Goal: Communication & Community: Answer question/provide support

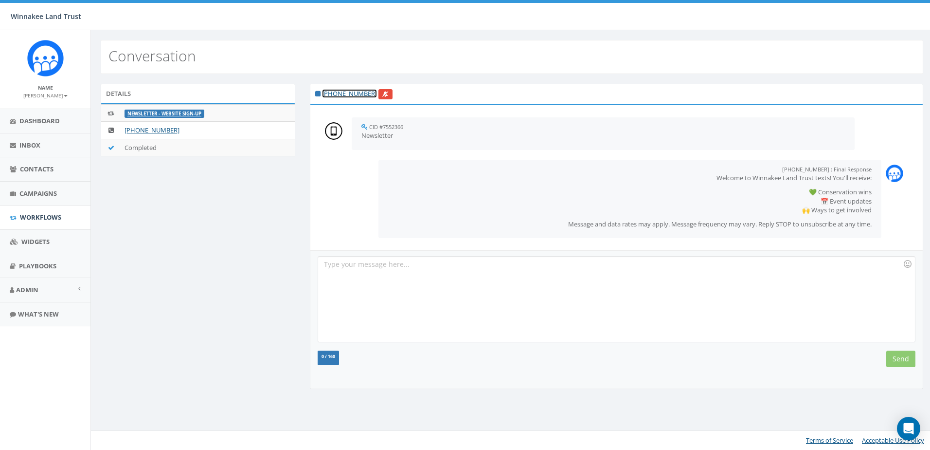
click at [350, 93] on link "[PHONE_NUMBER]" at bounding box center [349, 93] width 55 height 9
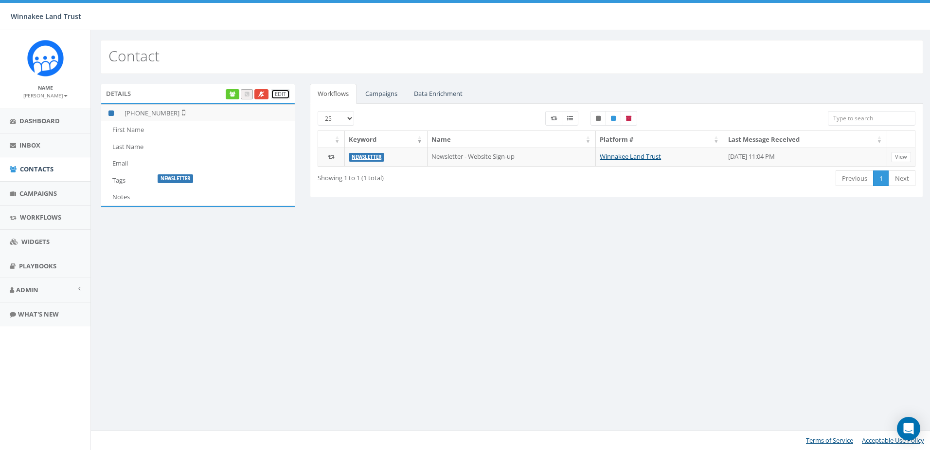
click at [280, 92] on link "Edit" at bounding box center [280, 94] width 19 height 10
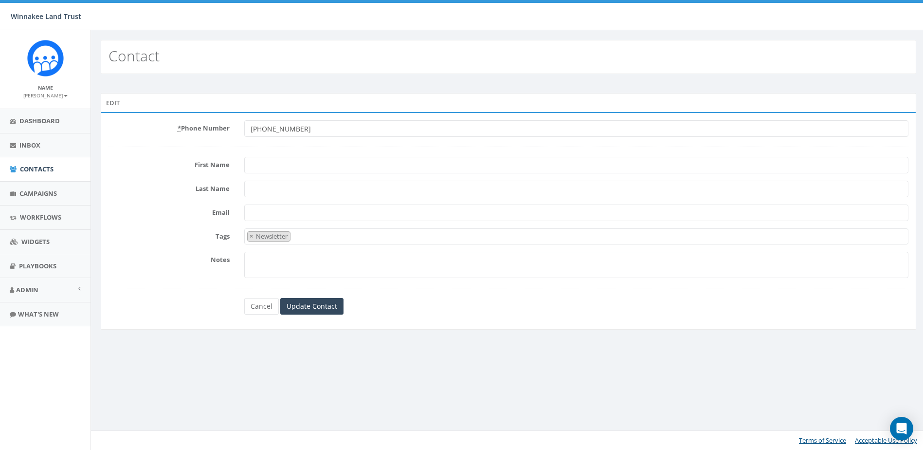
select select "Newsletter"
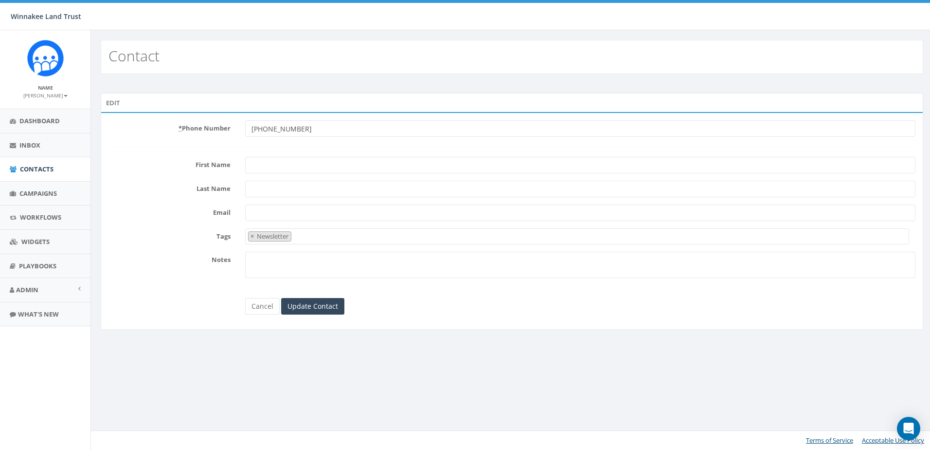
click at [269, 165] on input "First Name" at bounding box center [580, 165] width 670 height 17
paste input "Tina Last name Haglund"
drag, startPoint x: 269, startPoint y: 165, endPoint x: 305, endPoint y: 163, distance: 36.1
click at [305, 163] on input "Tina Last name Haglund" at bounding box center [580, 165] width 670 height 17
drag, startPoint x: 297, startPoint y: 165, endPoint x: 267, endPoint y: 166, distance: 29.7
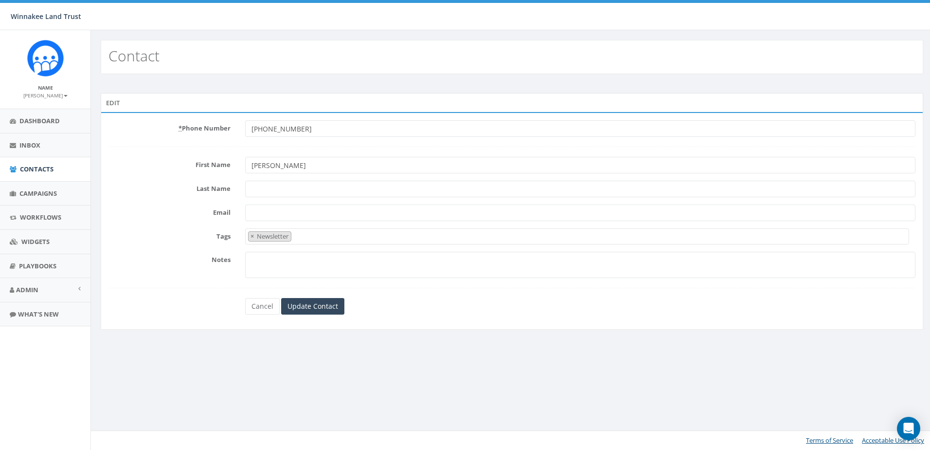
click at [267, 166] on input "Tina Haglund" at bounding box center [580, 165] width 670 height 17
type input "Tina"
click at [252, 187] on input "Last Name" at bounding box center [580, 188] width 670 height 17
paste input "Haglund"
type input "Haglund"
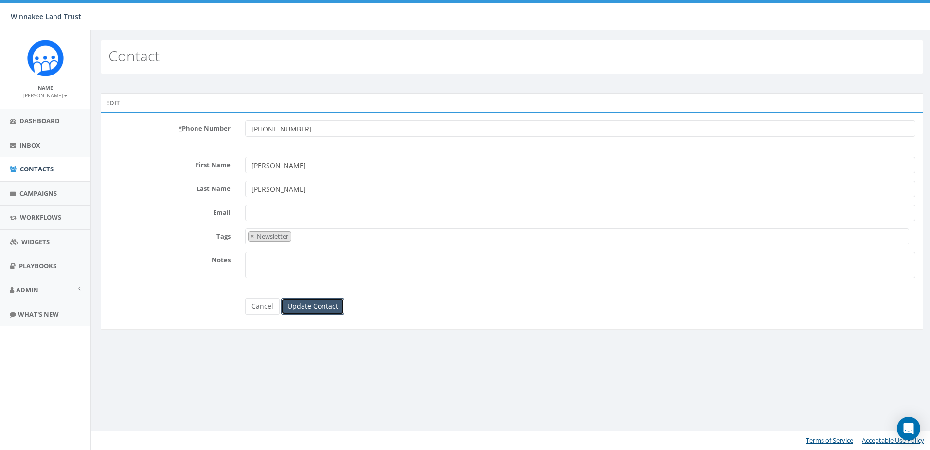
click at [324, 306] on input "Update Contact" at bounding box center [312, 306] width 63 height 17
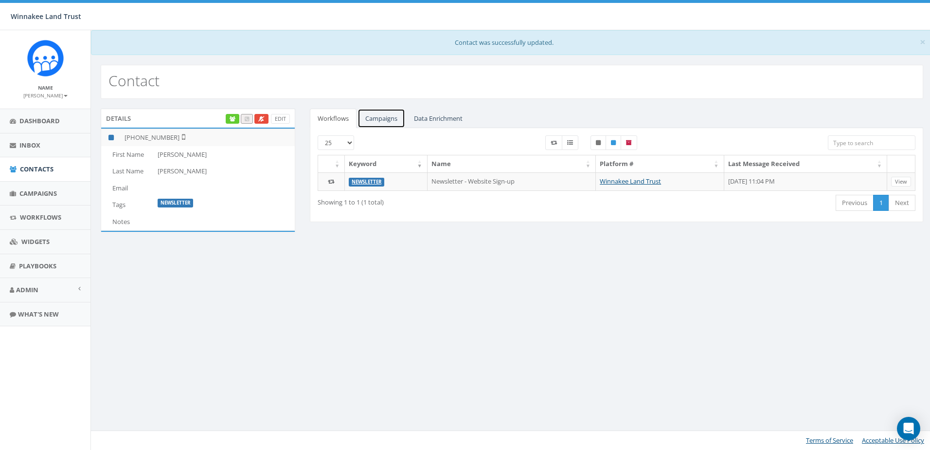
click at [388, 118] on link "Campaigns" at bounding box center [382, 118] width 48 height 20
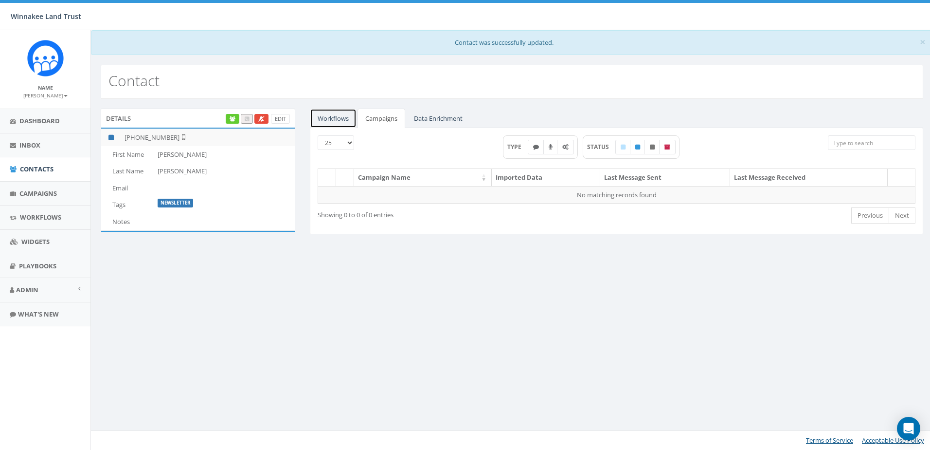
click at [329, 119] on link "Workflows" at bounding box center [333, 118] width 47 height 20
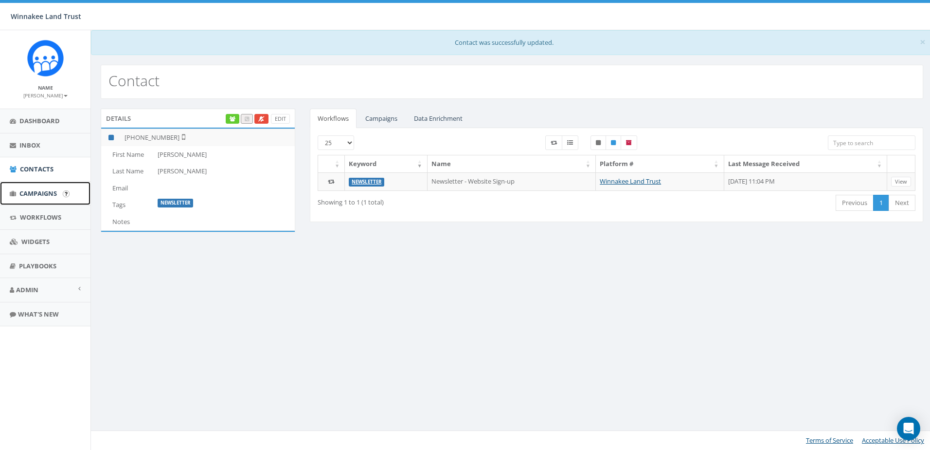
click at [29, 195] on span "Campaigns" at bounding box center [37, 193] width 37 height 9
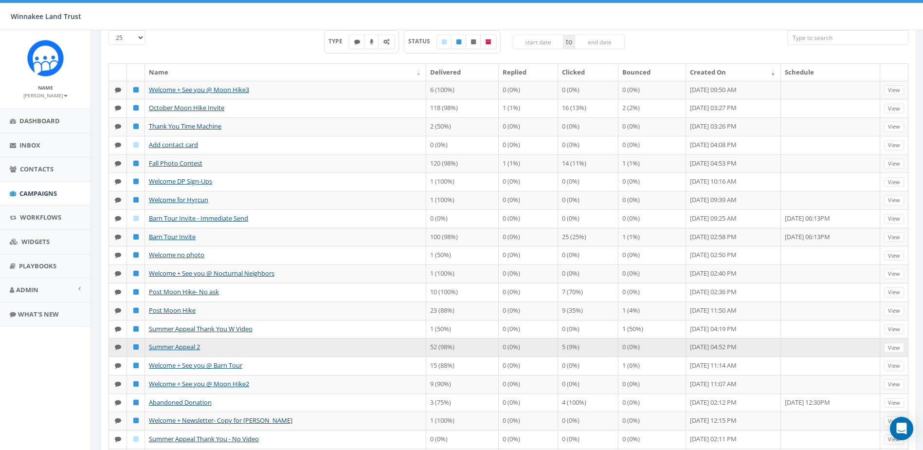
scroll to position [24, 0]
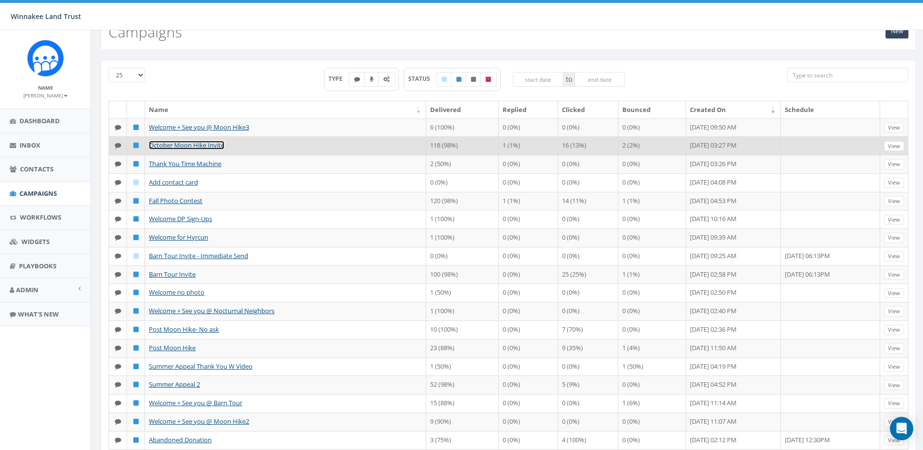
click at [193, 149] on link "October Moon Hike Invite" at bounding box center [186, 145] width 75 height 9
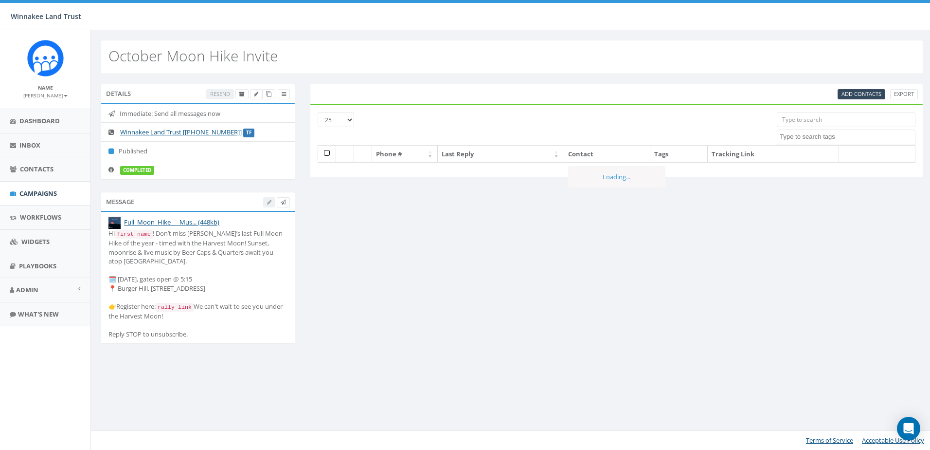
select select
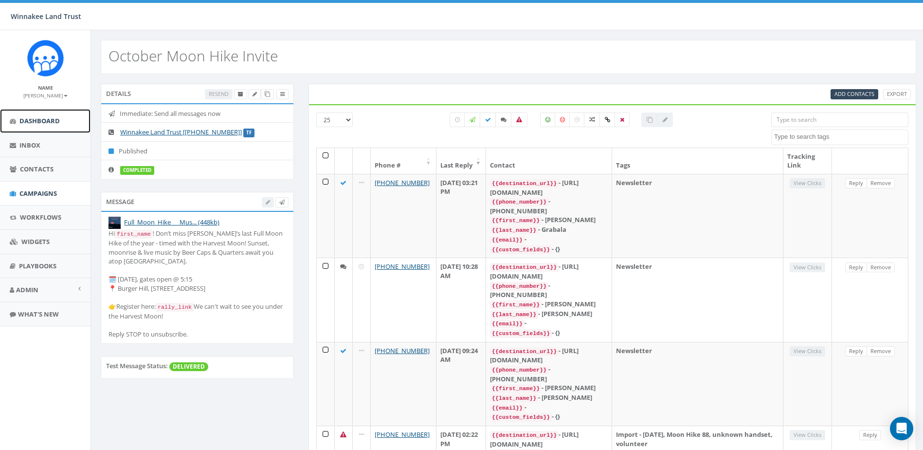
click at [56, 122] on span "Dashboard" at bounding box center [39, 120] width 40 height 9
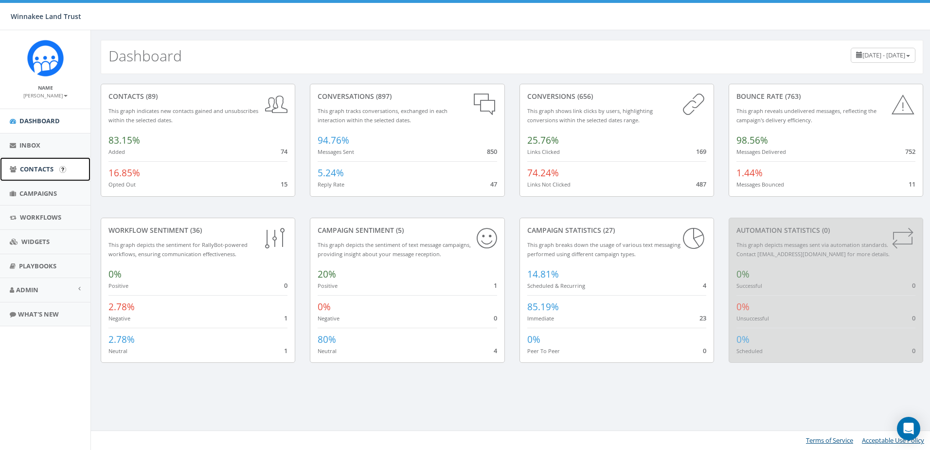
click at [18, 165] on link "Contacts" at bounding box center [45, 169] width 90 height 24
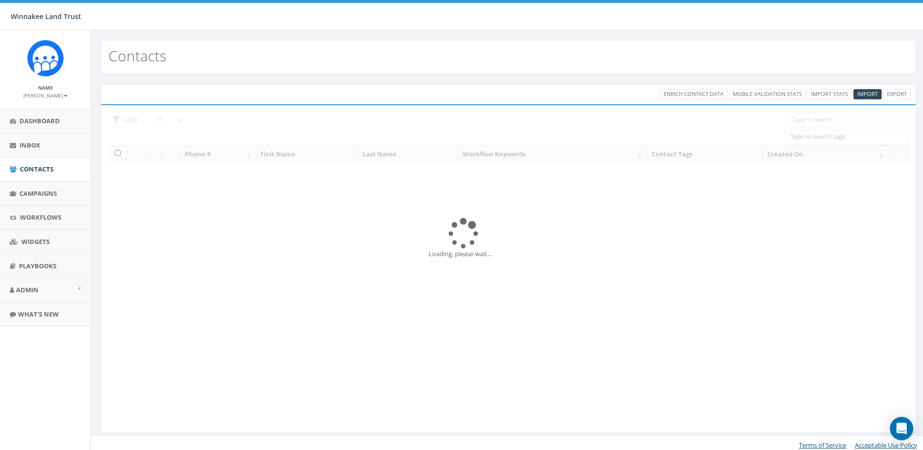
select select
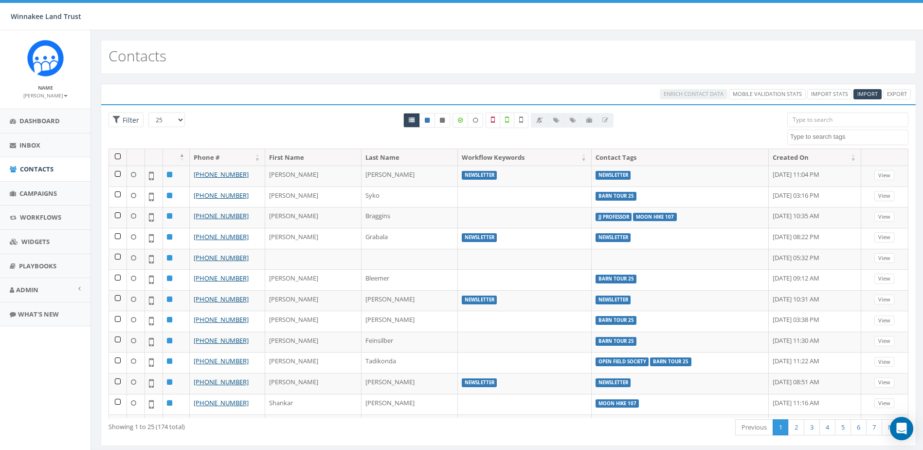
click at [820, 119] on input "search" at bounding box center [847, 119] width 121 height 15
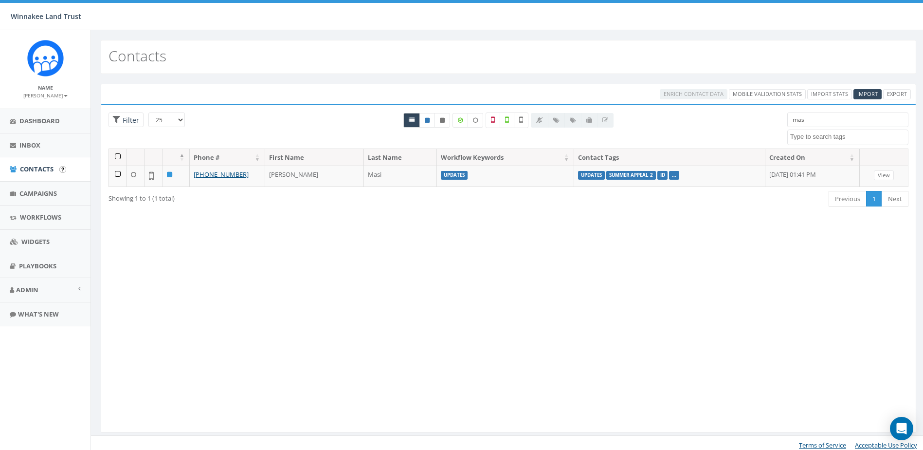
type input "masi"
click at [30, 167] on span "Contacts" at bounding box center [37, 168] width 34 height 9
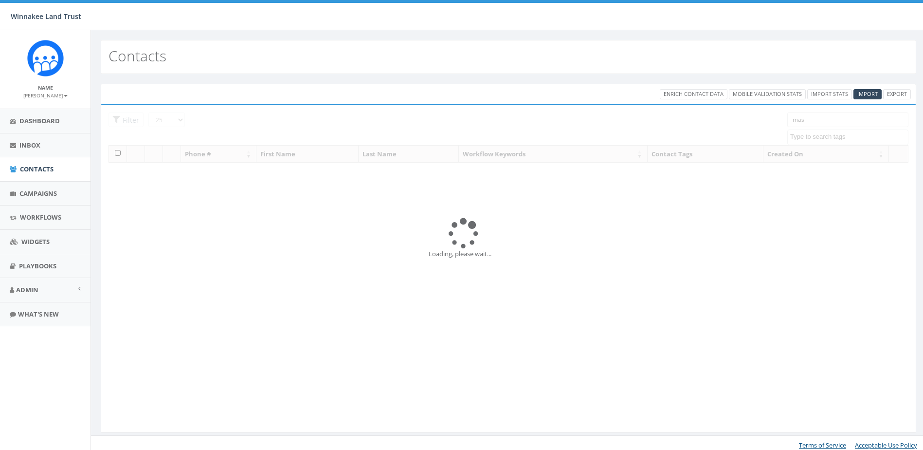
select select
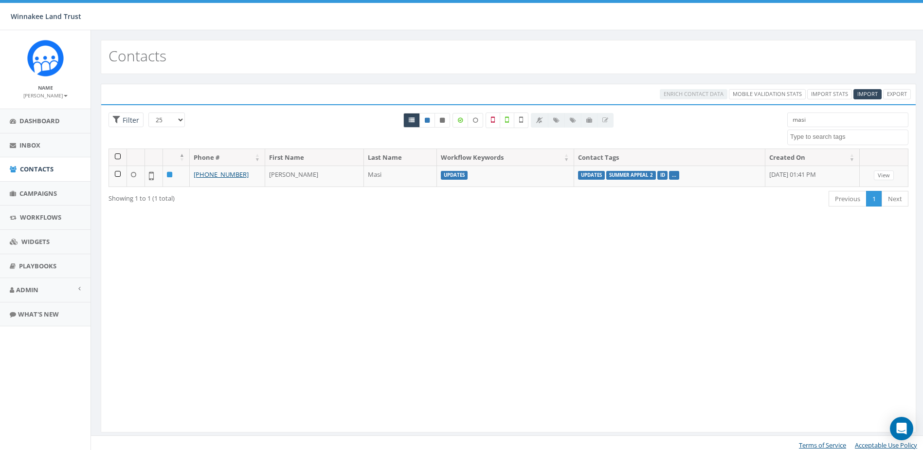
drag, startPoint x: 821, startPoint y: 120, endPoint x: 772, endPoint y: 122, distance: 49.2
click at [772, 122] on div "25 50 100 Filter masi 2025/07/01 Barn Tour 25 DP opt-in EOY2024 Form Give HVG I…" at bounding box center [508, 130] width 814 height 36
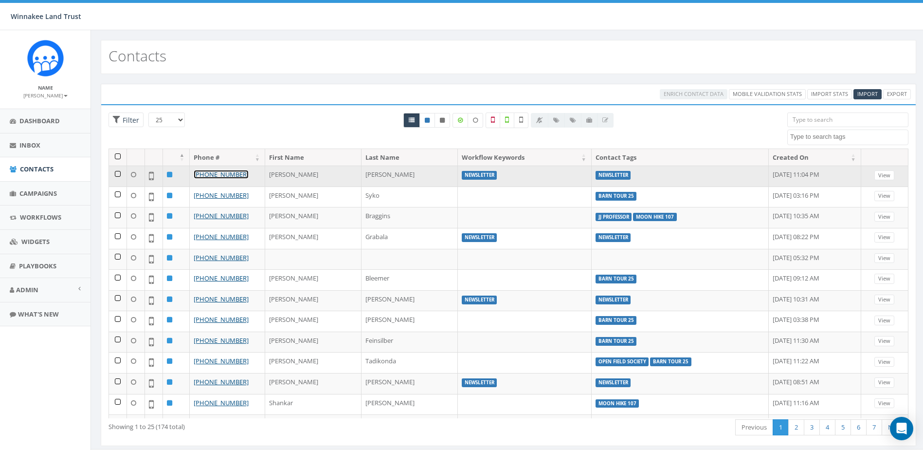
click at [218, 176] on link "[PHONE_NUMBER]" at bounding box center [221, 174] width 55 height 9
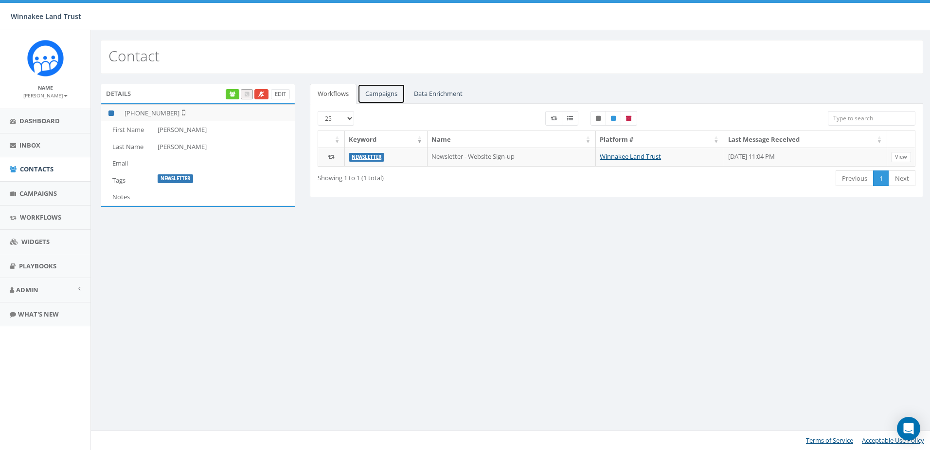
click at [390, 94] on link "Campaigns" at bounding box center [382, 94] width 48 height 20
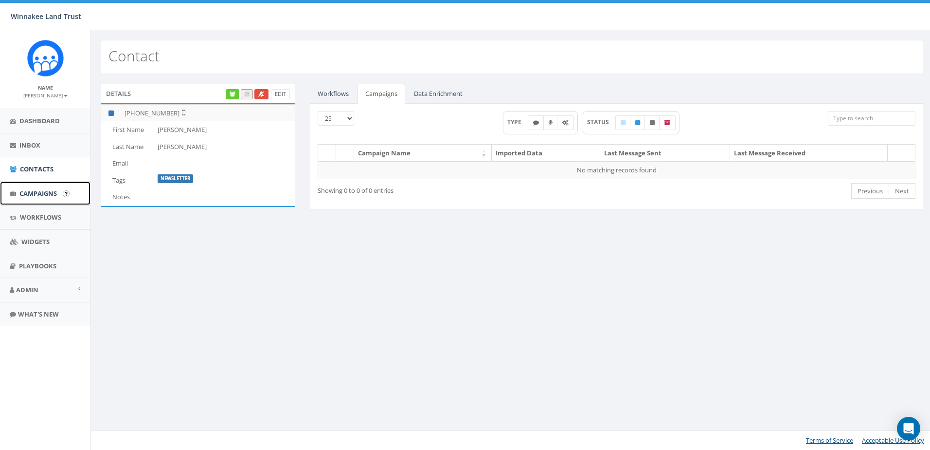
click at [37, 191] on span "Campaigns" at bounding box center [37, 193] width 37 height 9
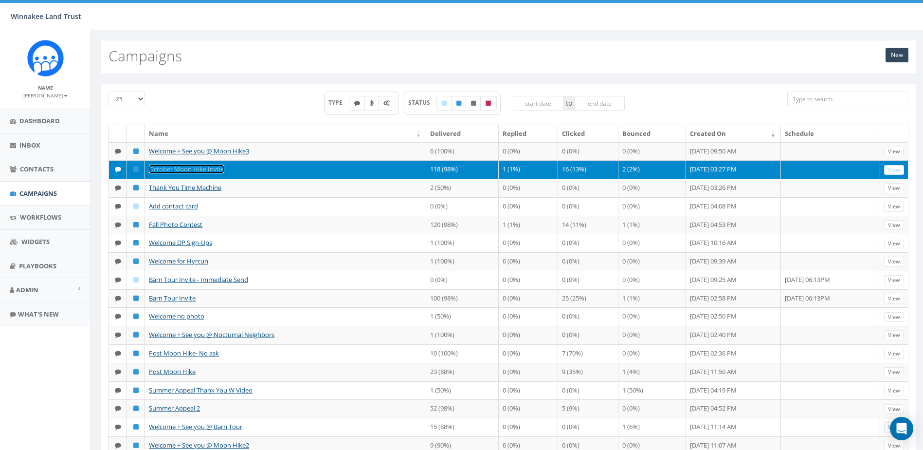
click at [202, 173] on link "October Moon Hike Invite" at bounding box center [186, 168] width 75 height 9
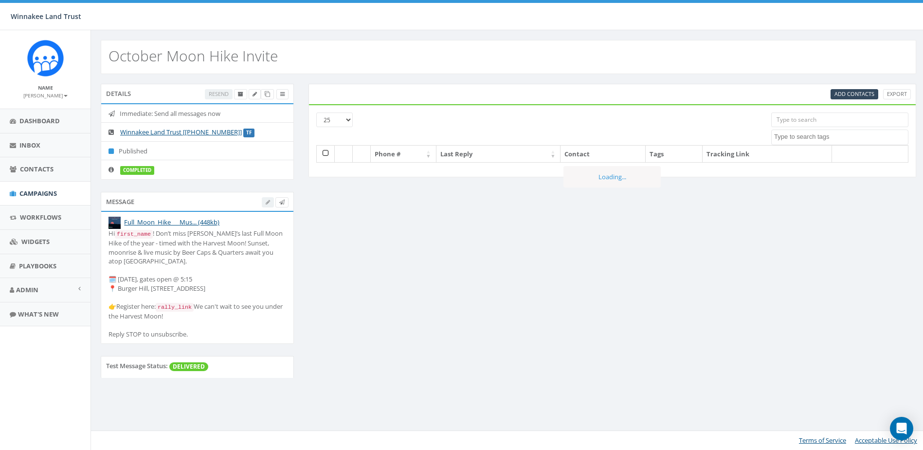
select select
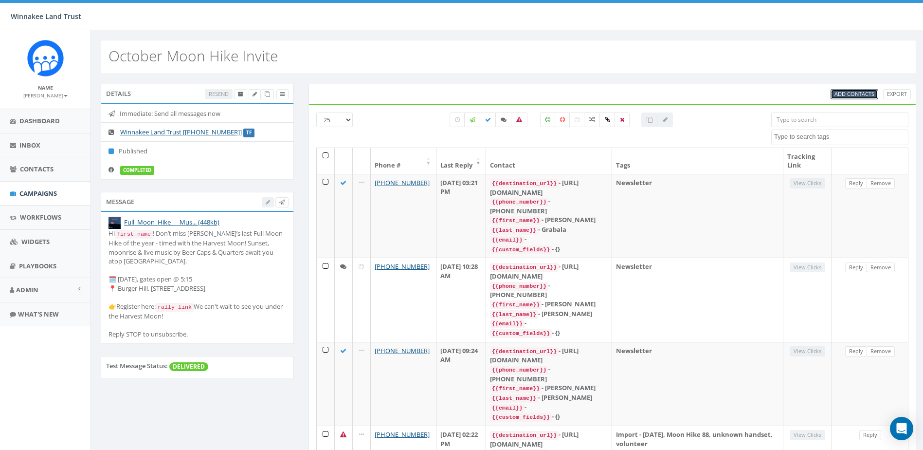
click at [861, 95] on span "Add Contacts" at bounding box center [854, 93] width 40 height 7
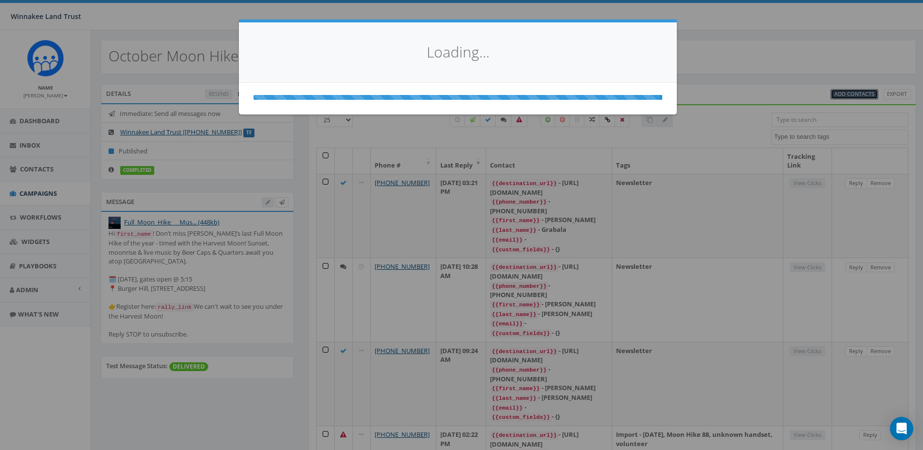
select select
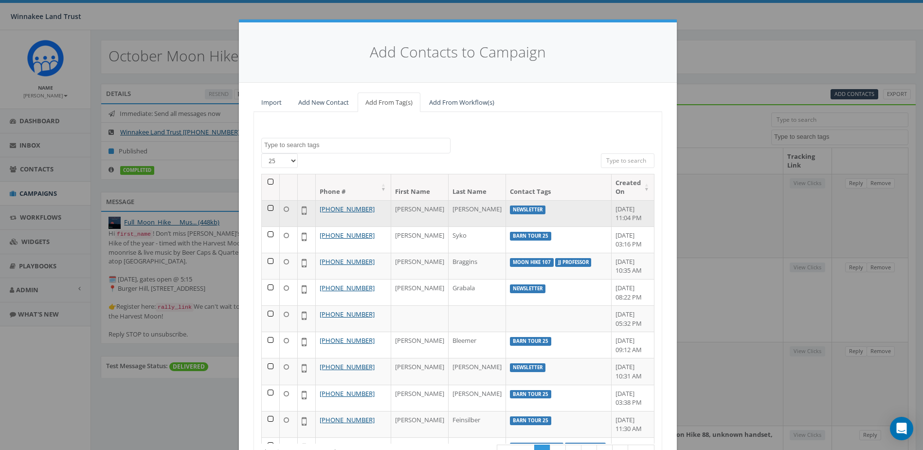
click at [267, 208] on td at bounding box center [271, 213] width 18 height 26
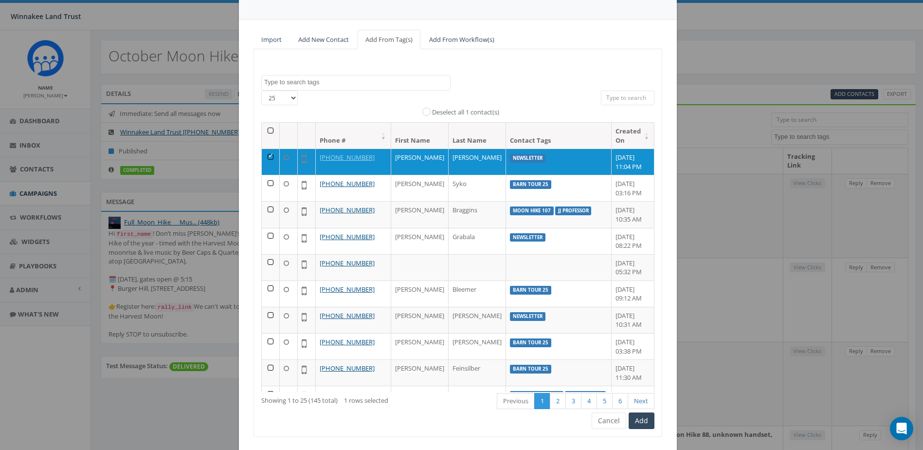
scroll to position [86, 0]
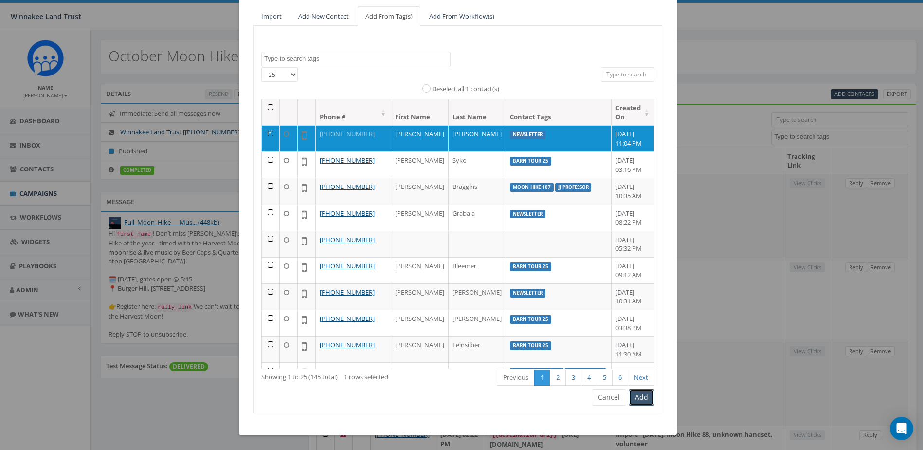
click at [643, 395] on button "Add" at bounding box center [642, 397] width 26 height 17
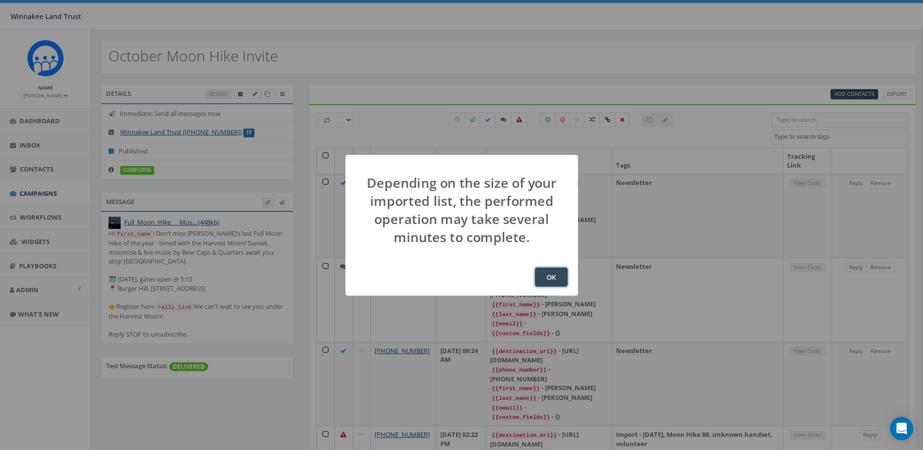
click at [559, 281] on button "OK" at bounding box center [551, 276] width 33 height 19
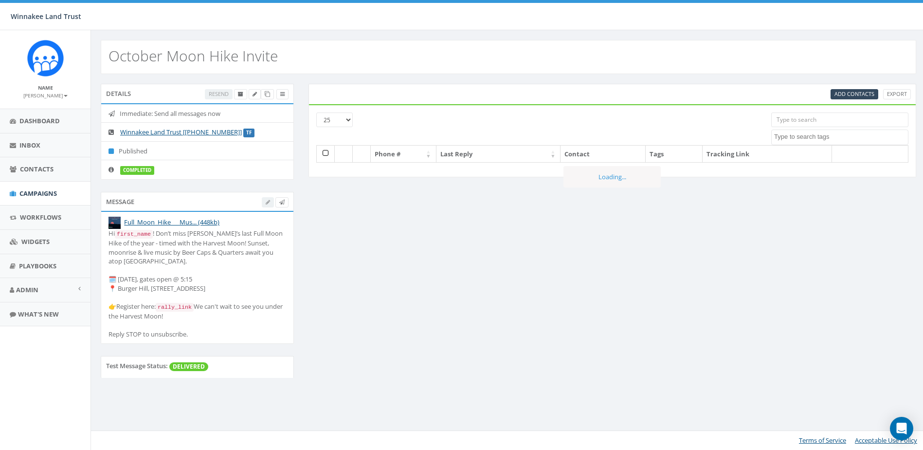
select select
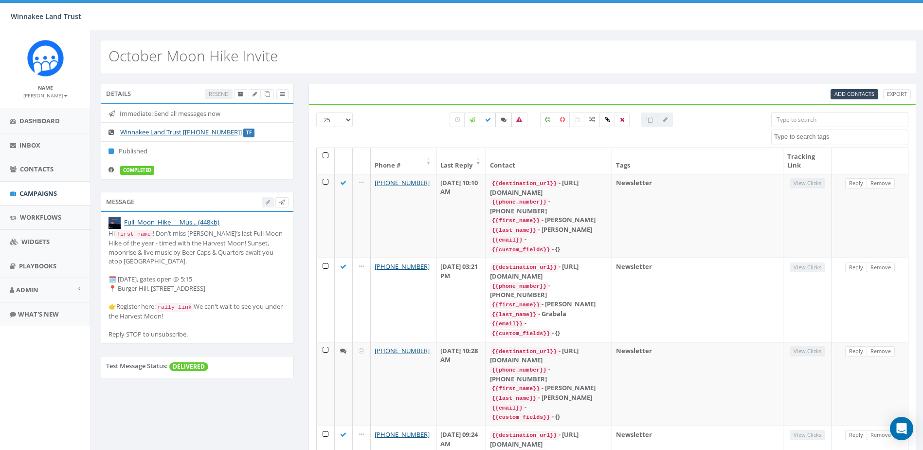
click at [505, 120] on icon at bounding box center [504, 120] width 6 height 6
checkbox input "true"
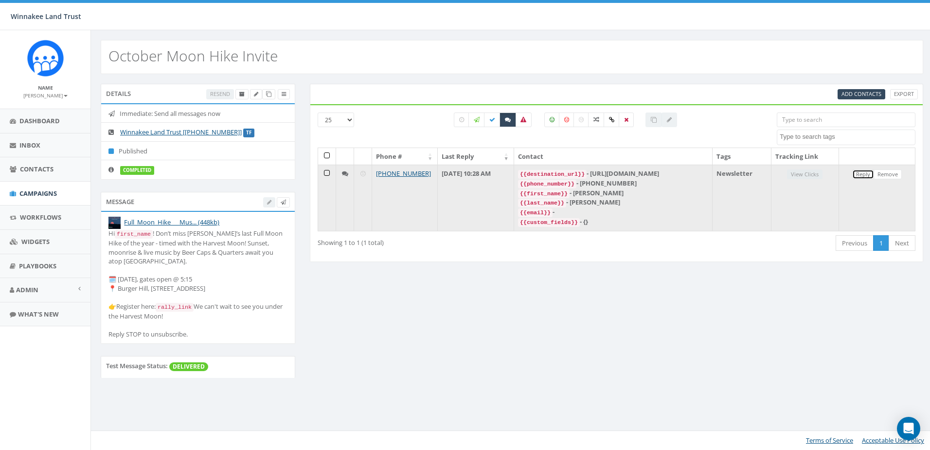
click at [862, 174] on link "Reply" at bounding box center [863, 174] width 22 height 10
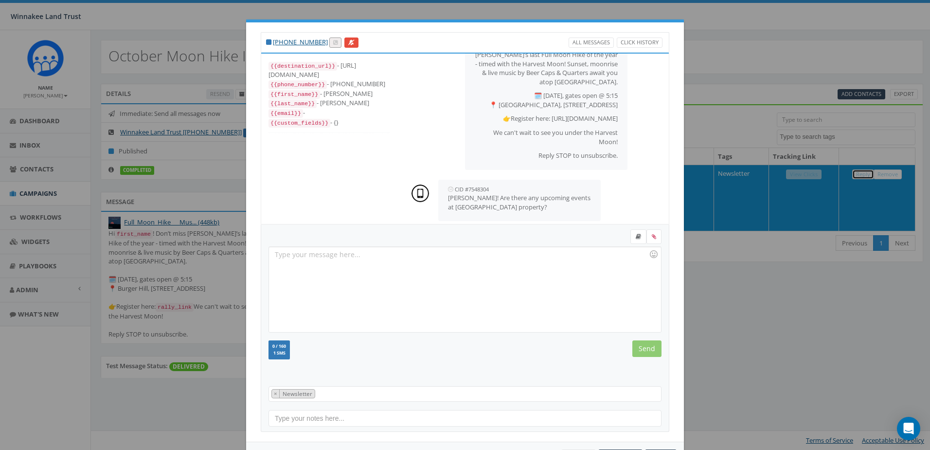
scroll to position [69, 0]
click at [759, 292] on div "+1 631-988-9966 All Messages Click History {{destination_url}} - https://rclink…" at bounding box center [465, 225] width 930 height 450
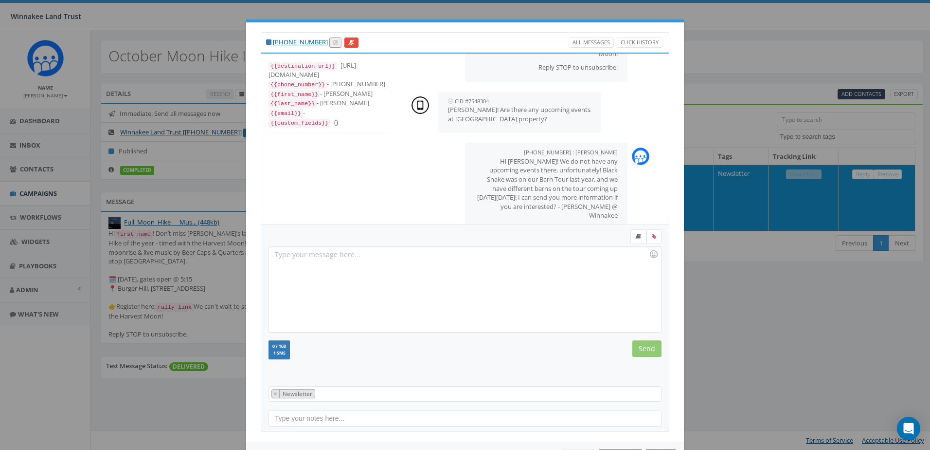
click at [760, 348] on div "+1 631-988-9966 All Messages Click History {{destination_url}} - https://rclink…" at bounding box center [465, 225] width 930 height 450
click at [800, 58] on div "+1 631-988-9966 All Messages Click History {{destination_url}} - https://rclink…" at bounding box center [465, 225] width 930 height 450
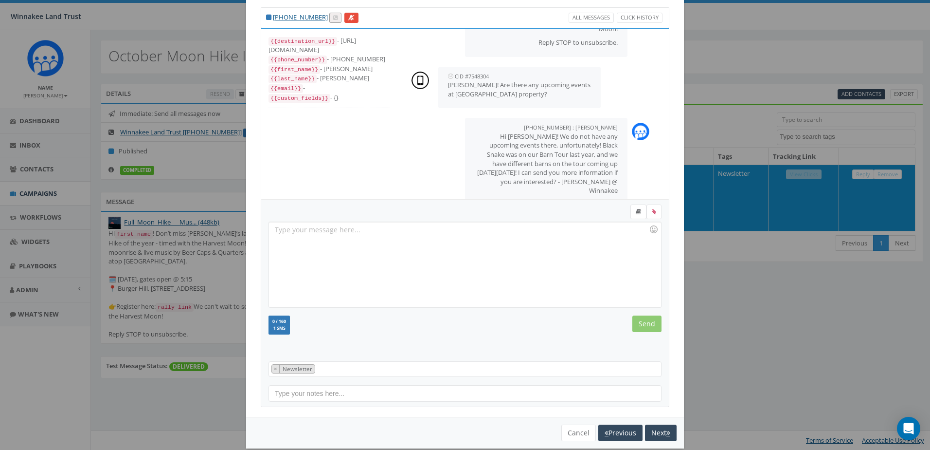
scroll to position [38, 0]
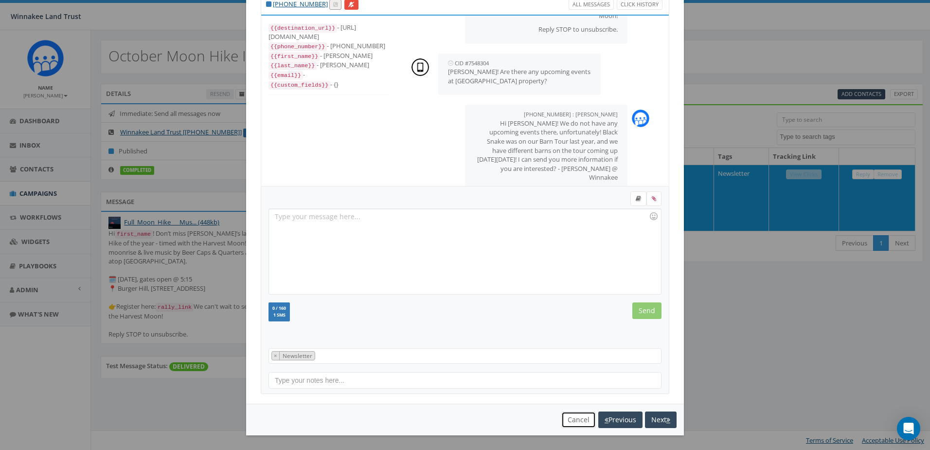
click at [570, 419] on button "Cancel" at bounding box center [578, 419] width 35 height 17
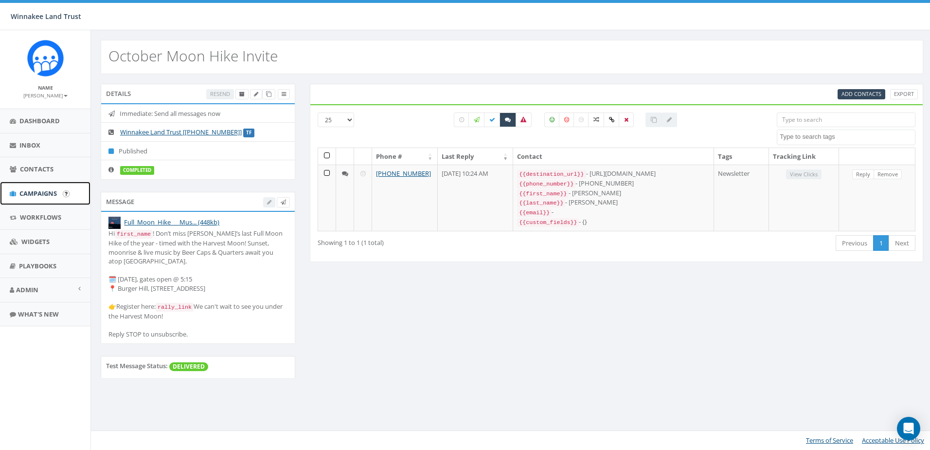
click at [27, 194] on span "Campaigns" at bounding box center [37, 193] width 37 height 9
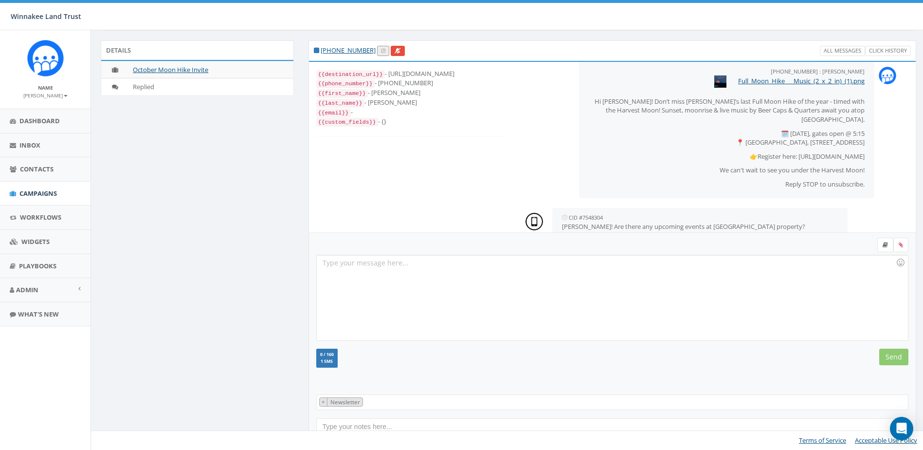
scroll to position [24, 0]
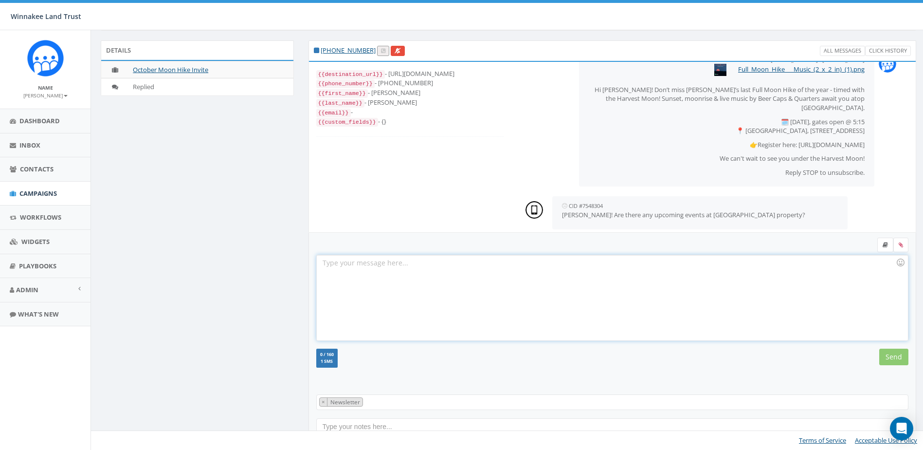
click at [512, 271] on div at bounding box center [612, 297] width 591 height 85
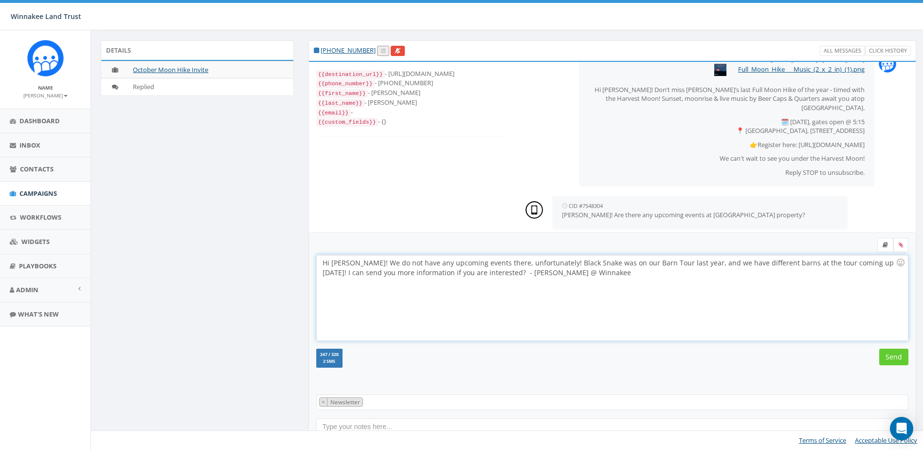
click at [769, 263] on div "Hi Tim! We do not have any upcoming events there, unfortunately! Black Snake wa…" at bounding box center [612, 297] width 591 height 85
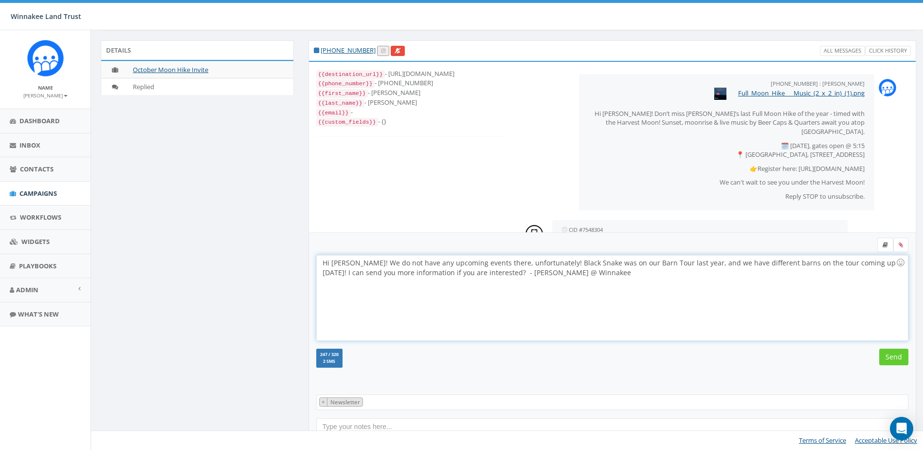
click at [879, 263] on div "Hi Tim! We do not have any upcoming events there, unfortunately! Black Snake wa…" at bounding box center [612, 297] width 591 height 85
click at [894, 359] on input "Send" at bounding box center [893, 356] width 29 height 17
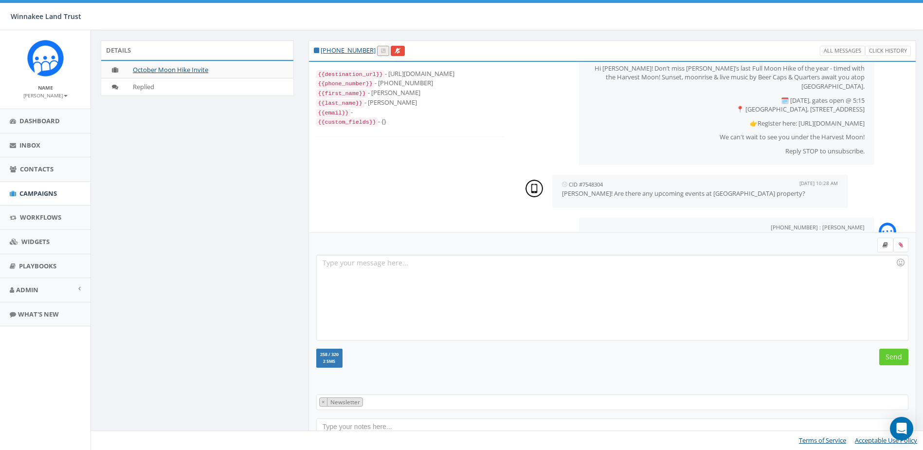
scroll to position [84, 0]
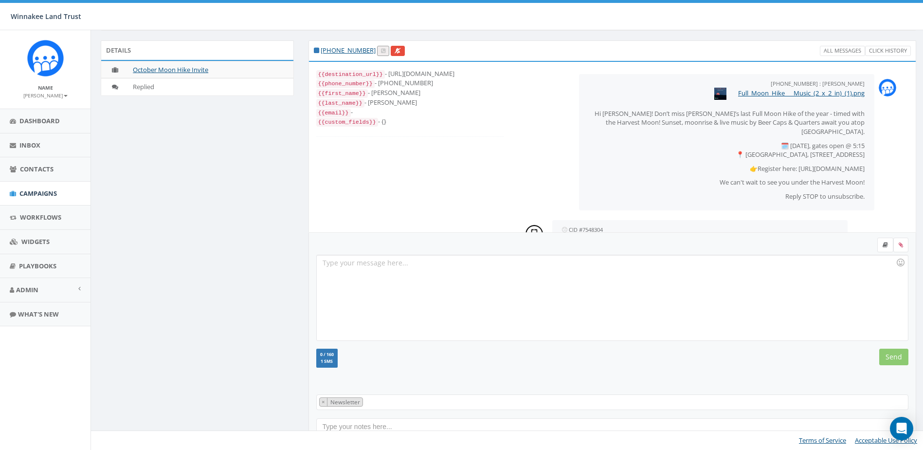
scroll to position [84, 0]
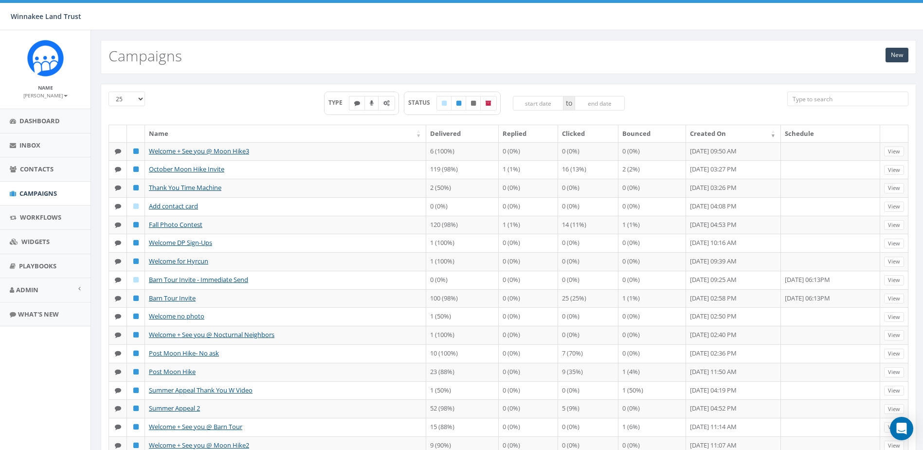
click at [831, 97] on input "search" at bounding box center [847, 98] width 121 height 15
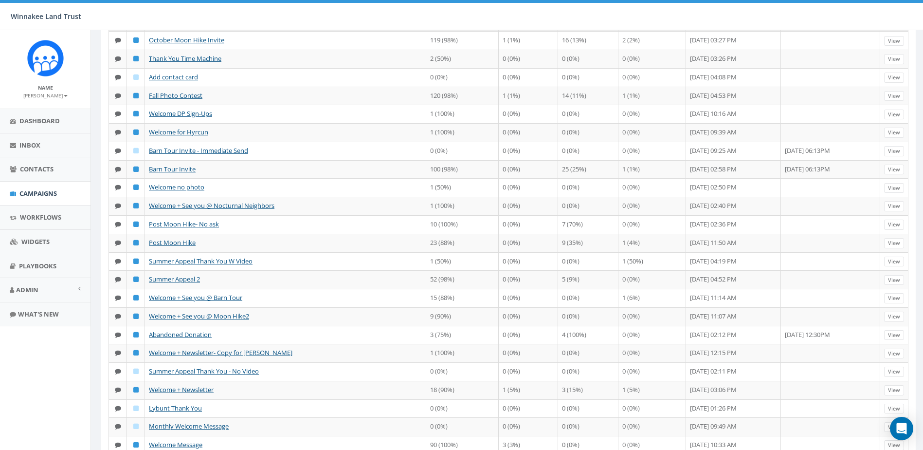
scroll to position [146, 0]
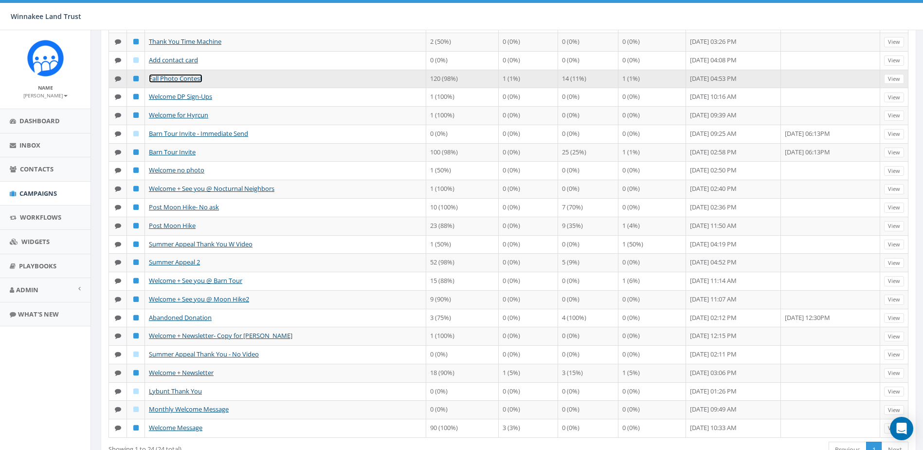
click at [192, 83] on link "Fall Photo Contest" at bounding box center [176, 78] width 54 height 9
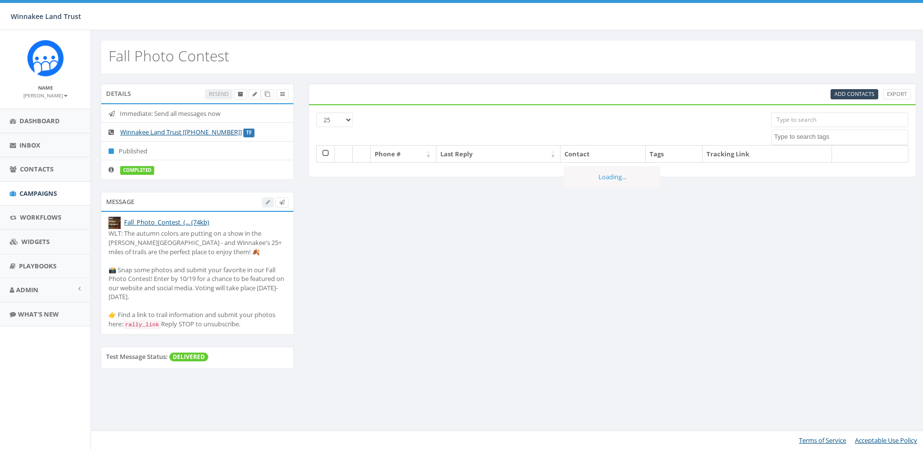
select select
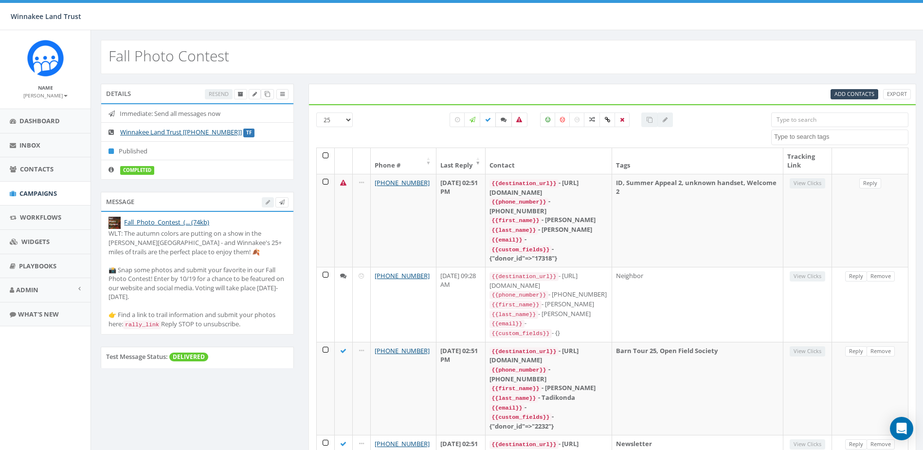
click at [504, 120] on icon at bounding box center [504, 120] width 6 height 6
checkbox input "true"
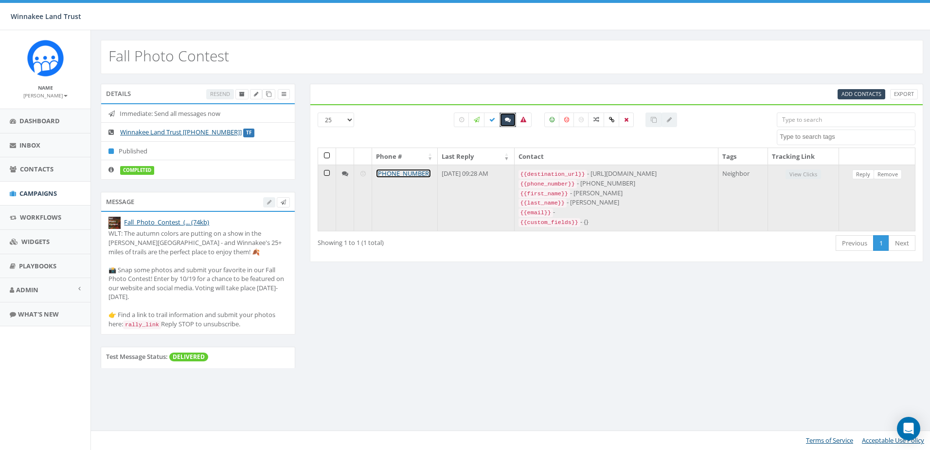
click at [402, 174] on link "[PHONE_NUMBER]" at bounding box center [403, 173] width 55 height 9
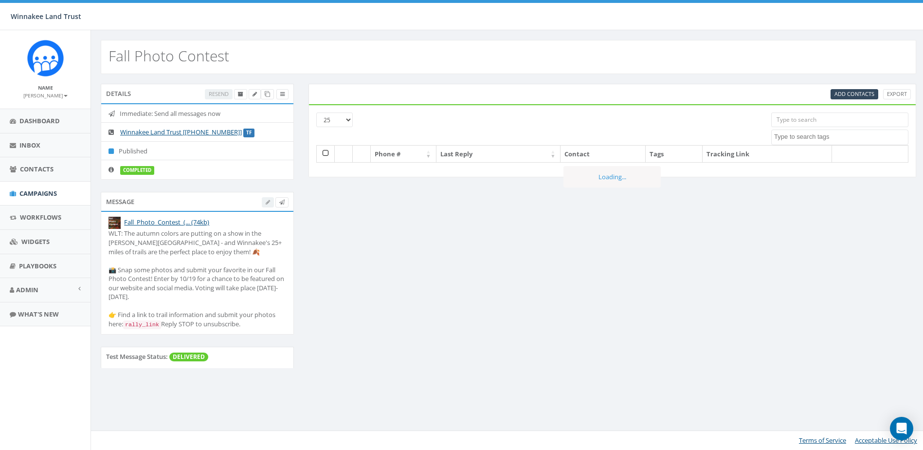
select select
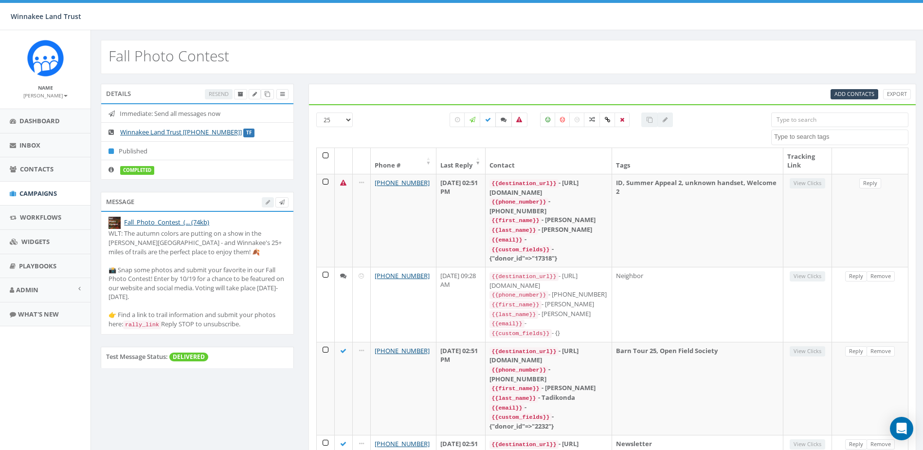
click at [501, 120] on icon at bounding box center [504, 120] width 6 height 6
click at [504, 117] on icon at bounding box center [504, 120] width 6 height 6
checkbox input "true"
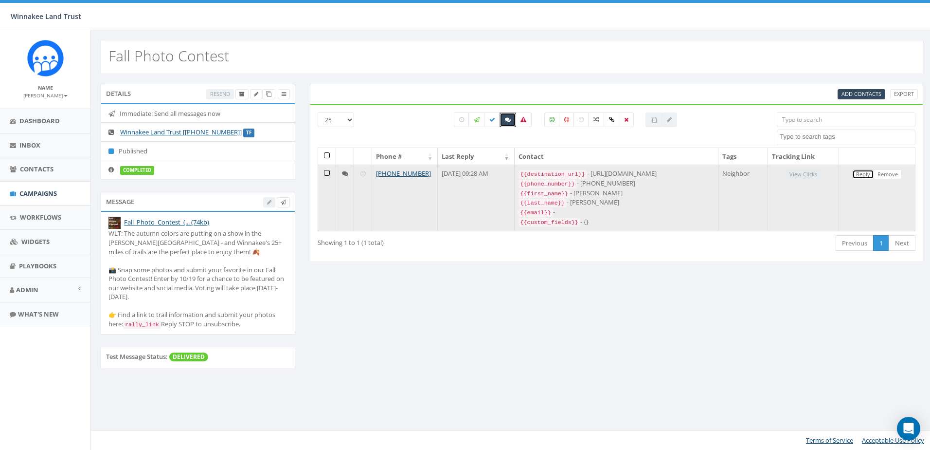
click at [863, 173] on link "Reply" at bounding box center [863, 174] width 22 height 10
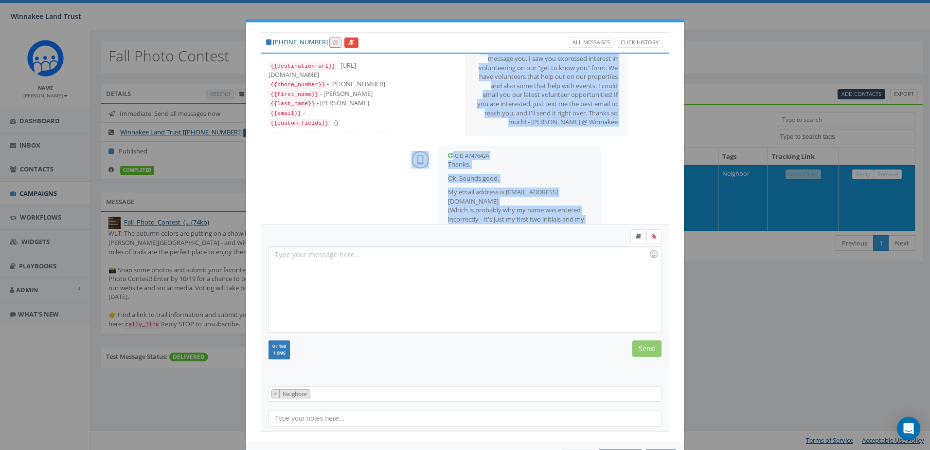
scroll to position [382, 0]
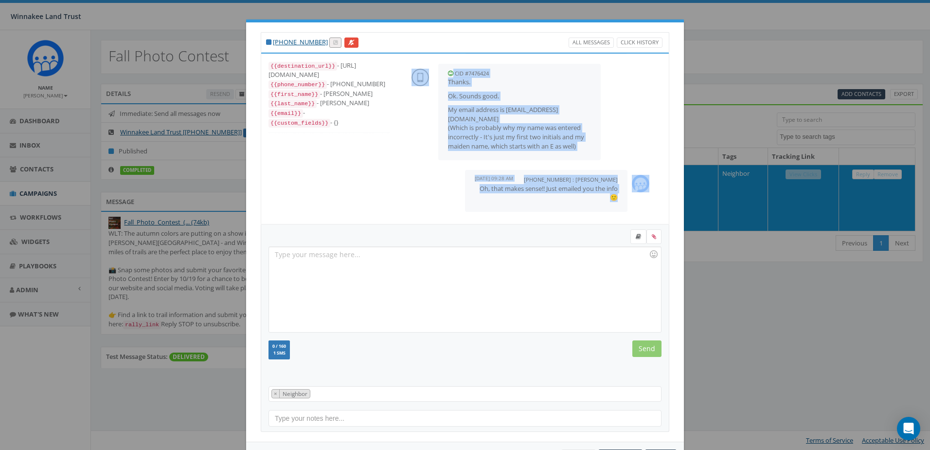
drag, startPoint x: 444, startPoint y: 123, endPoint x: 616, endPoint y: 201, distance: 188.8
copy div "I'm not sure why these text messages are addressed to Lee. My name is Lynette +…"
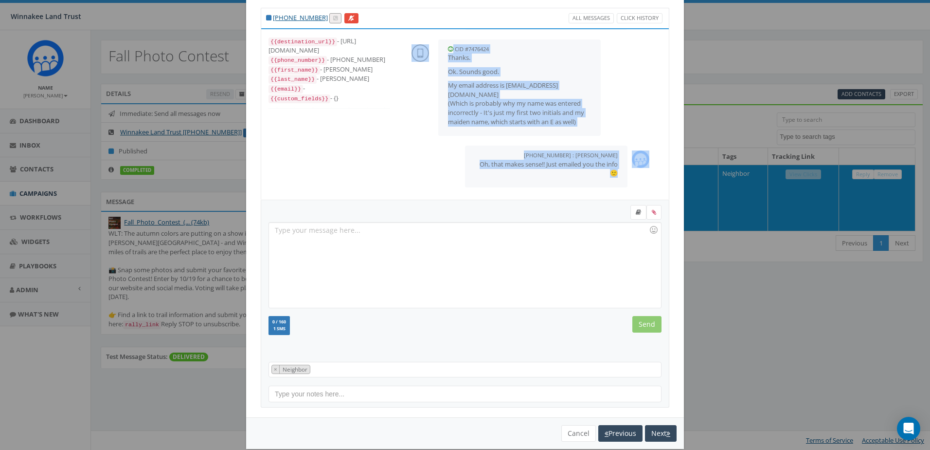
scroll to position [38, 0]
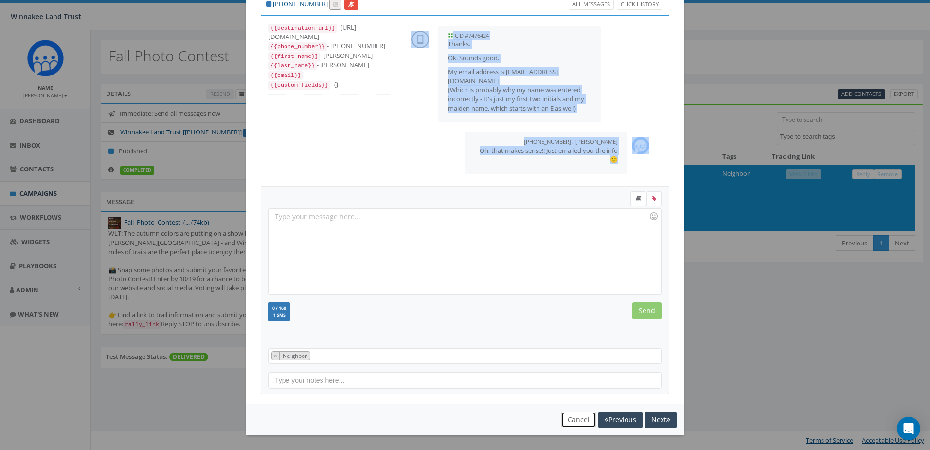
click at [575, 418] on button "Cancel" at bounding box center [578, 419] width 35 height 17
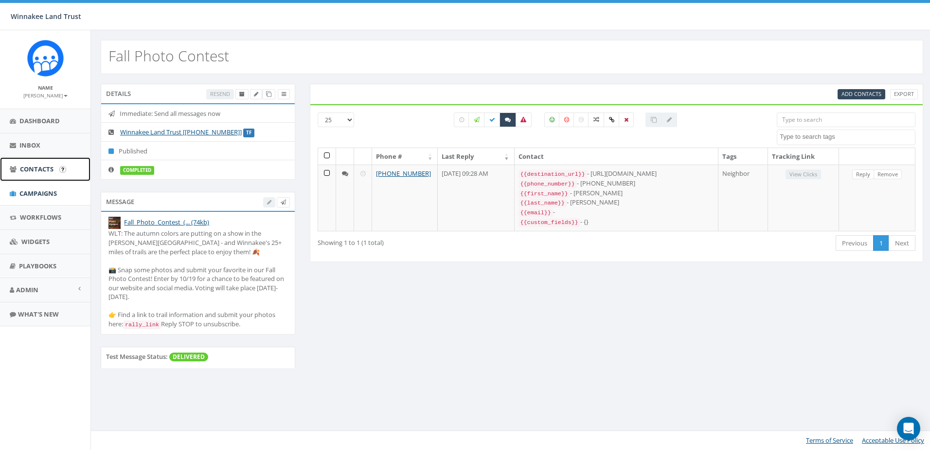
click at [40, 171] on span "Contacts" at bounding box center [37, 168] width 34 height 9
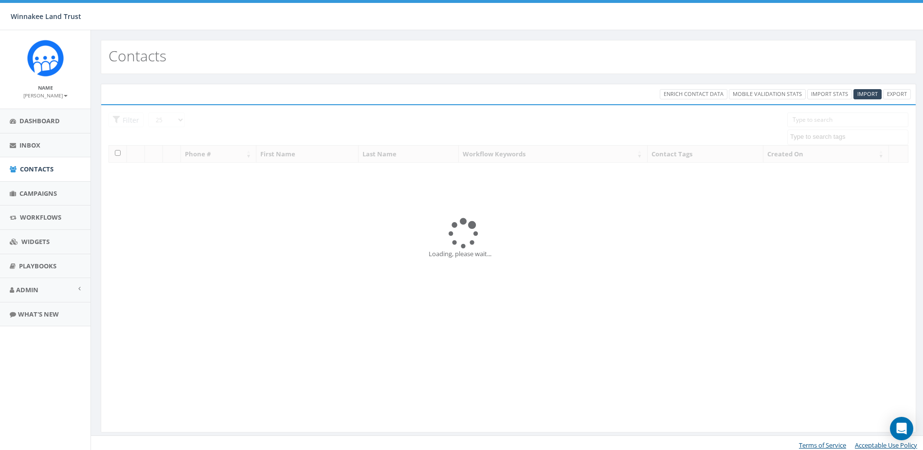
select select
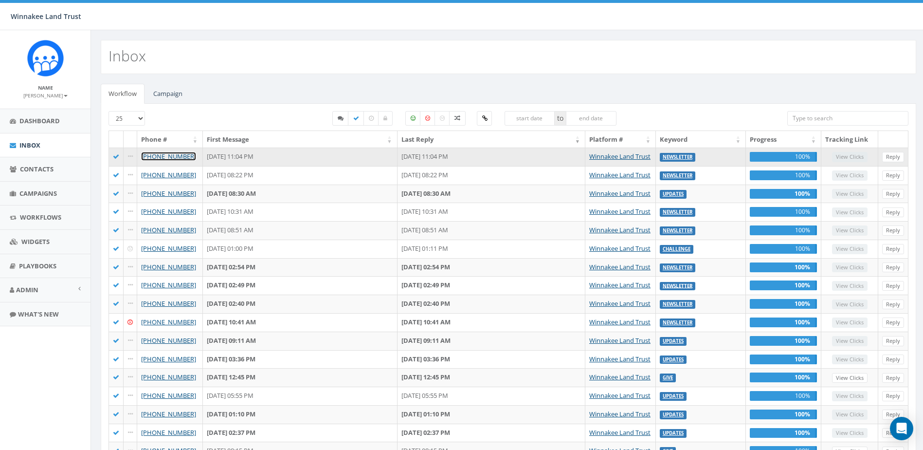
click at [180, 157] on link "[PHONE_NUMBER]" at bounding box center [168, 156] width 55 height 9
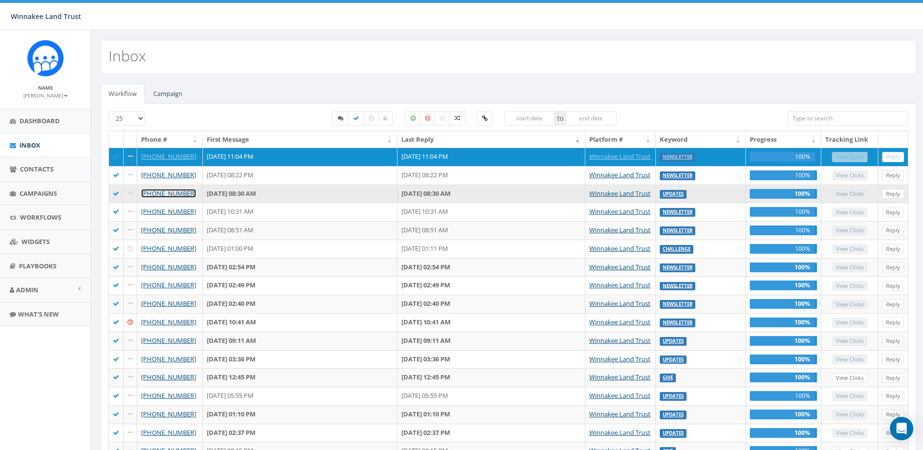
click at [168, 195] on link "[PHONE_NUMBER]" at bounding box center [168, 193] width 55 height 9
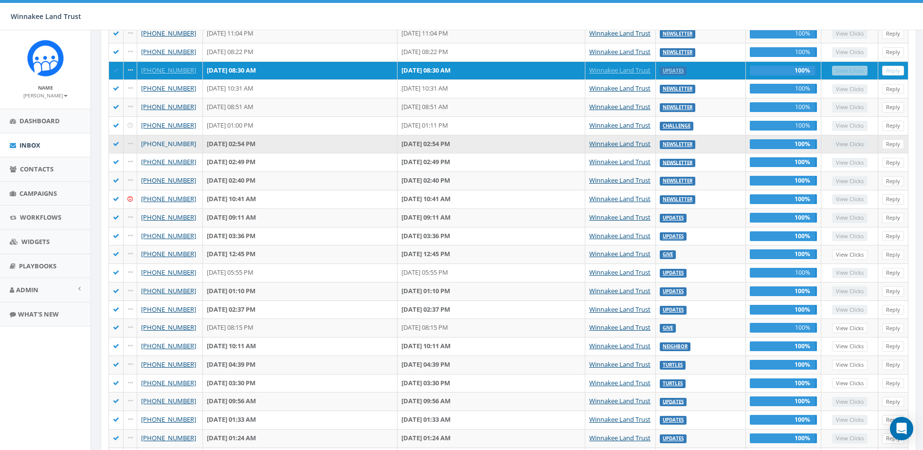
scroll to position [210, 0]
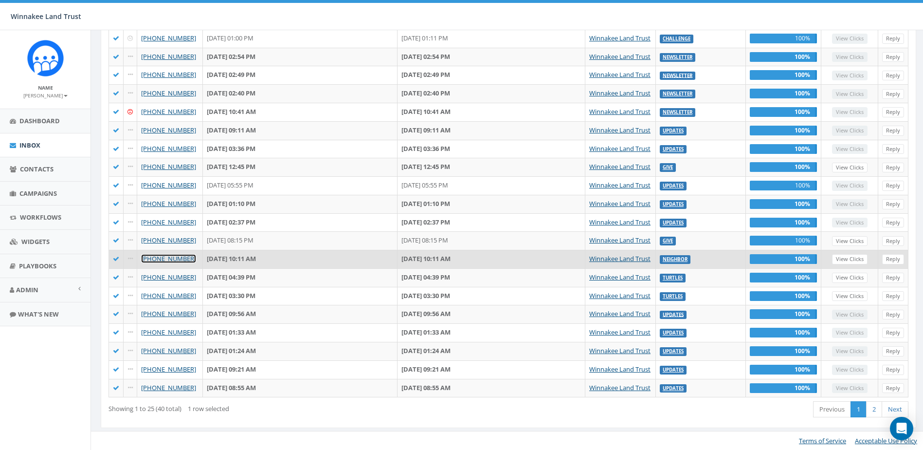
click at [165, 259] on link "+1 516-384-3529" at bounding box center [168, 258] width 55 height 9
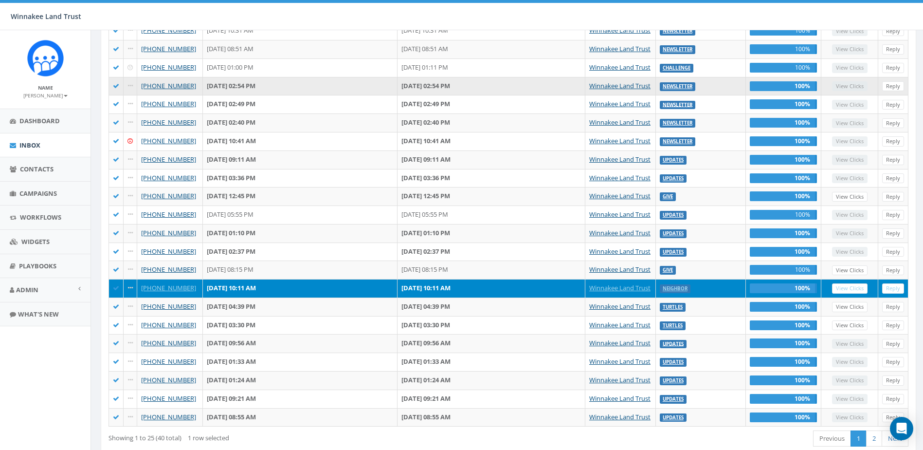
scroll to position [210, 0]
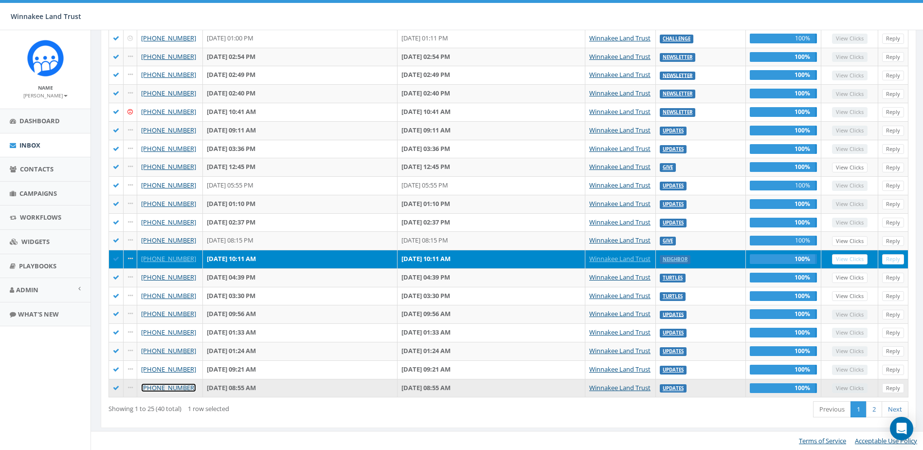
click at [163, 386] on link "[PHONE_NUMBER]" at bounding box center [168, 387] width 55 height 9
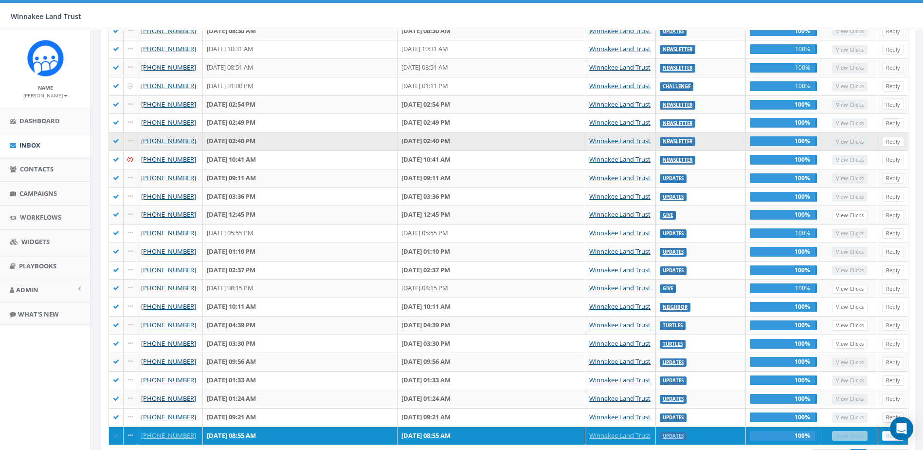
scroll to position [210, 0]
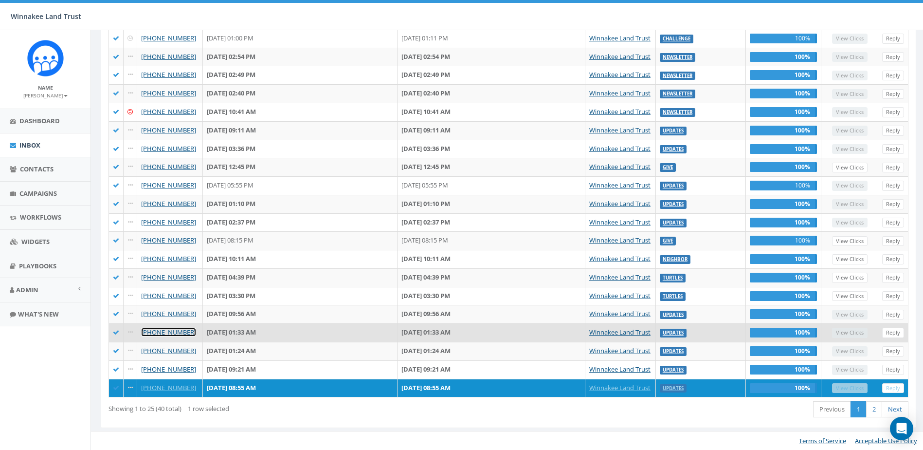
click at [165, 333] on link "+1 619-316-5916" at bounding box center [168, 331] width 55 height 9
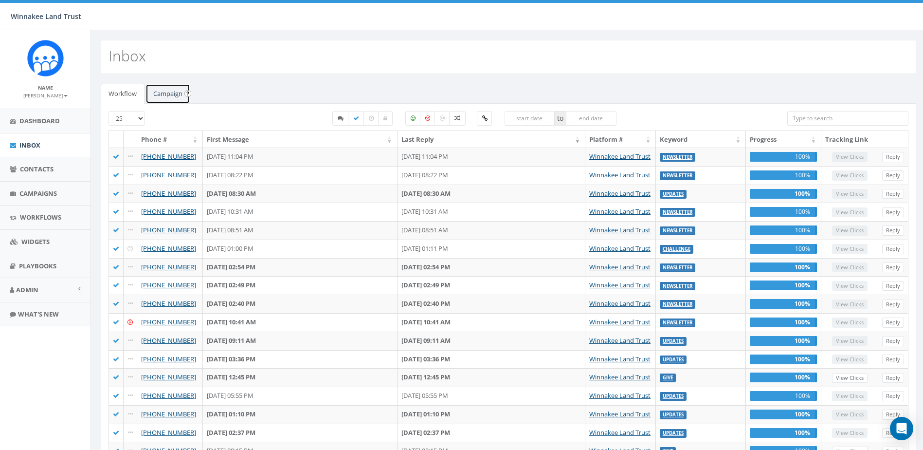
click at [173, 93] on link "Campaign" at bounding box center [167, 94] width 45 height 20
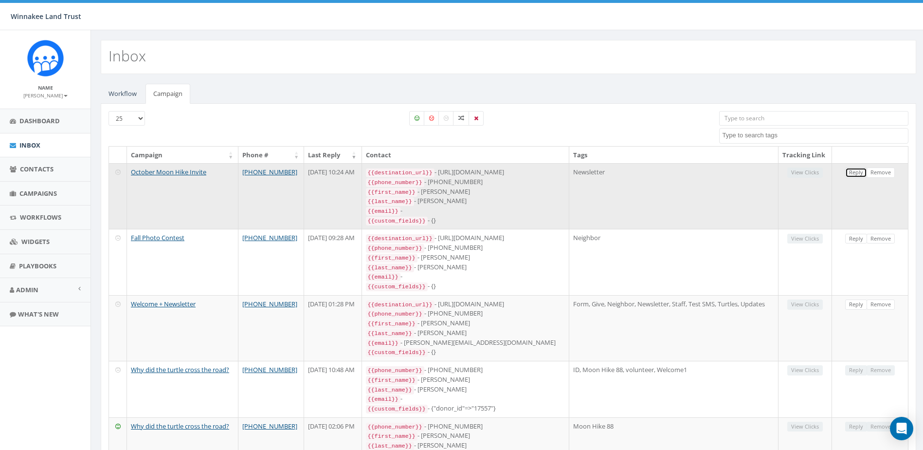
click at [850, 171] on link "Reply" at bounding box center [856, 172] width 22 height 10
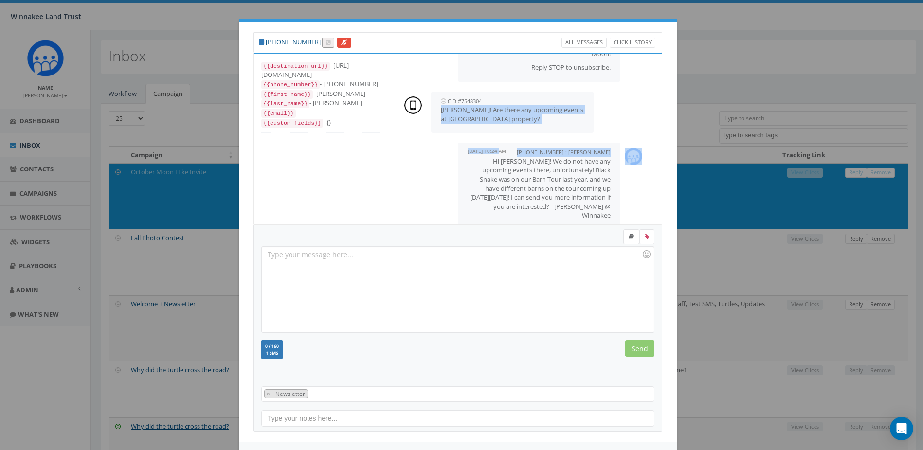
scroll to position [166, 0]
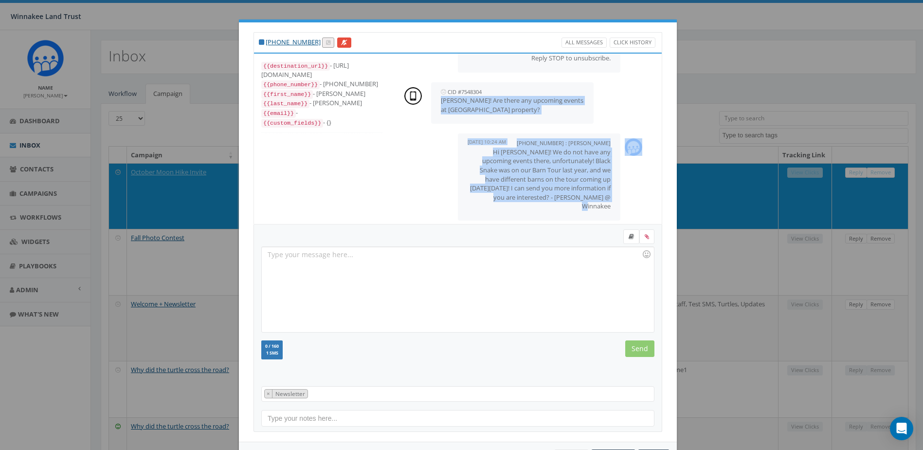
drag, startPoint x: 438, startPoint y: 101, endPoint x: 599, endPoint y: 201, distance: 189.7
click at [599, 201] on div "+18337735454 : Jessica Jaeb September 25, 2025 09:32 AM Full_Moon_Hike___Music_…" at bounding box center [526, 60] width 262 height 330
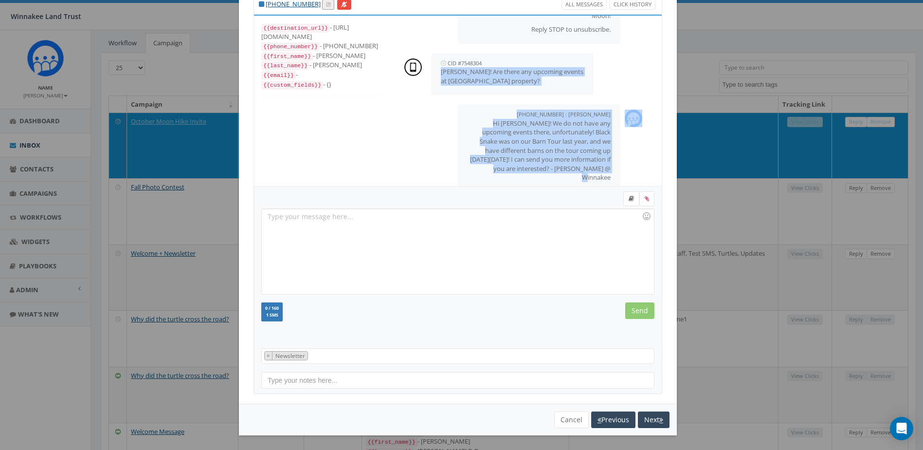
scroll to position [97, 0]
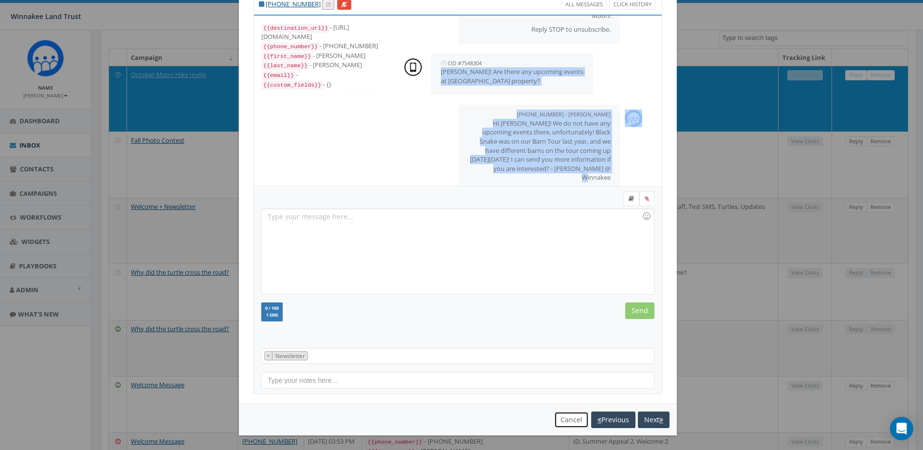
click at [561, 421] on button "Cancel" at bounding box center [571, 419] width 35 height 17
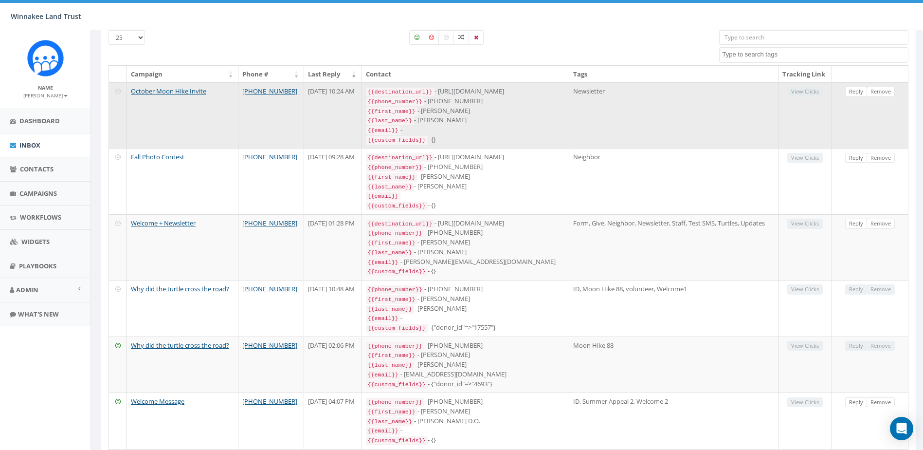
scroll to position [0, 0]
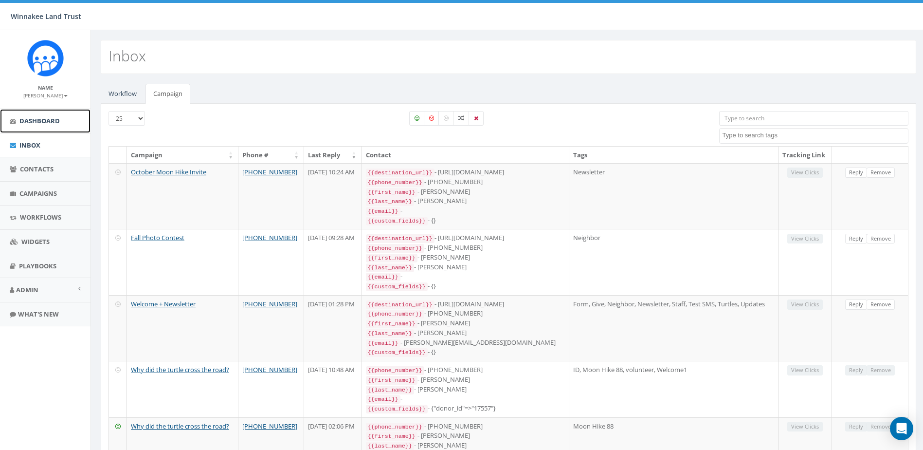
click at [35, 124] on span "Dashboard" at bounding box center [39, 120] width 40 height 9
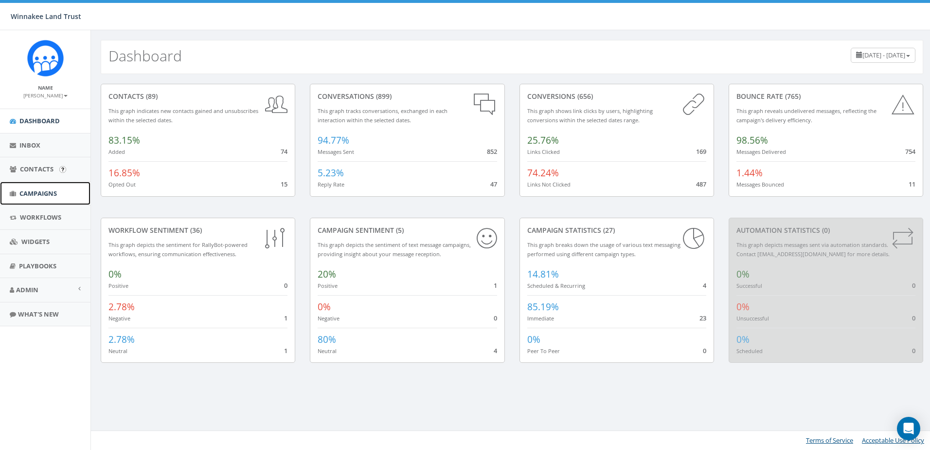
click at [27, 195] on span "Campaigns" at bounding box center [37, 193] width 37 height 9
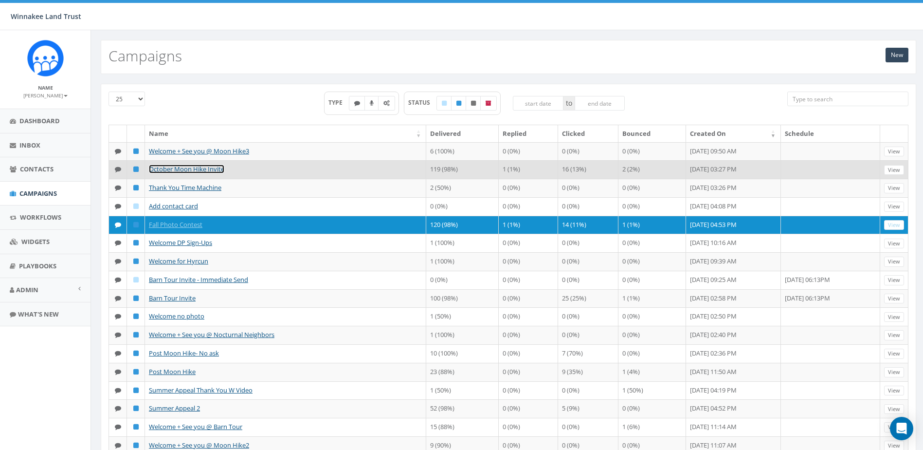
click at [182, 173] on link "October Moon Hike Invite" at bounding box center [186, 168] width 75 height 9
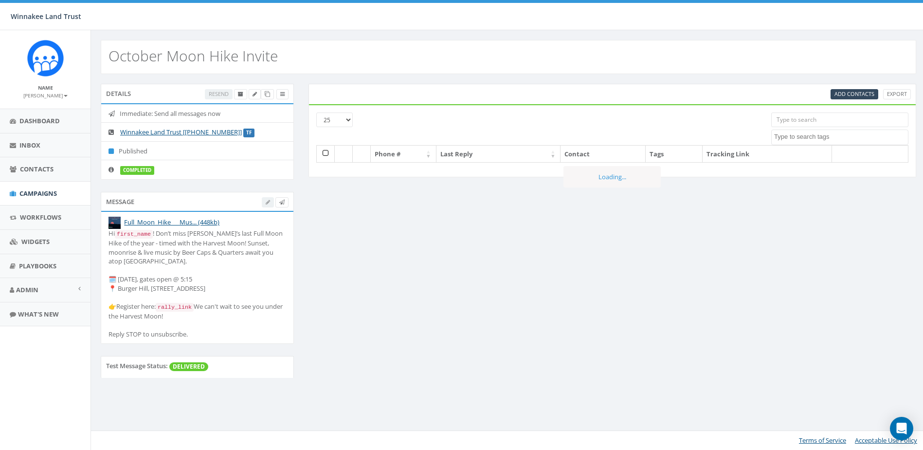
select select
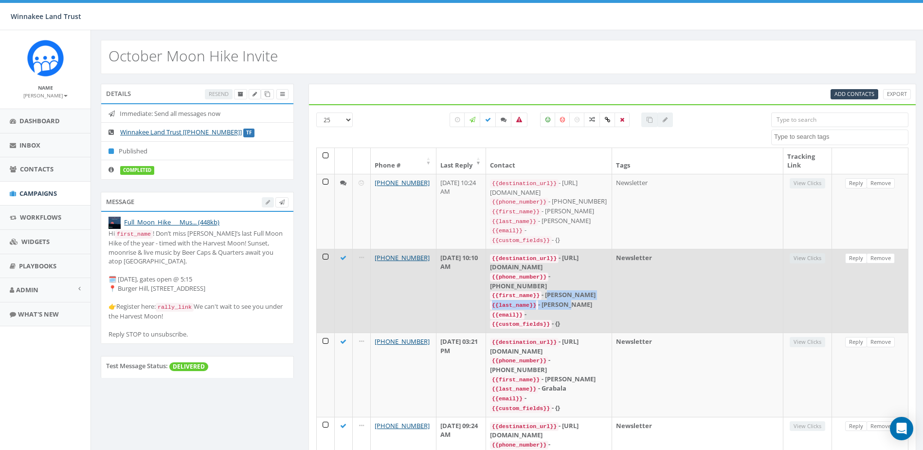
drag, startPoint x: 581, startPoint y: 293, endPoint x: 567, endPoint y: 284, distance: 16.6
click at [567, 284] on div "{{destination_url}} - [URL][DOMAIN_NAME] {{phone_number}} - [PHONE_NUMBER] {{fi…" at bounding box center [549, 290] width 118 height 75
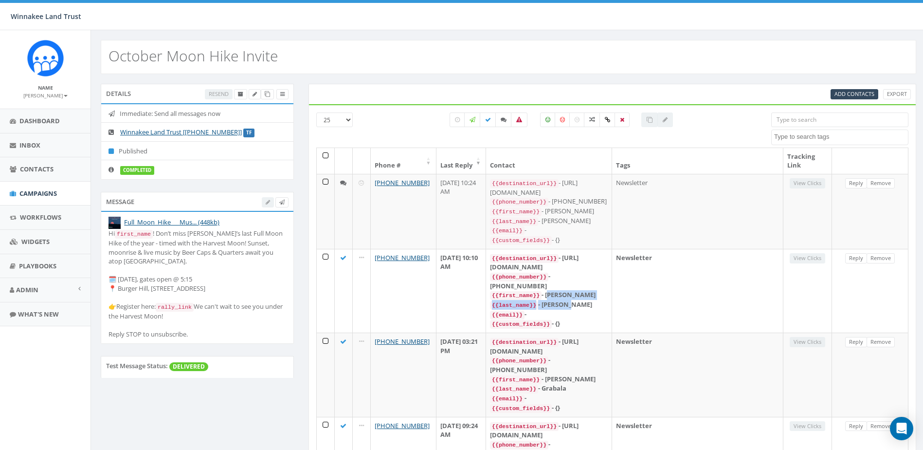
copy div "Tina {{last_name}} - Haglund"
click at [600, 59] on div "October Moon Hike Invite" at bounding box center [508, 57] width 815 height 34
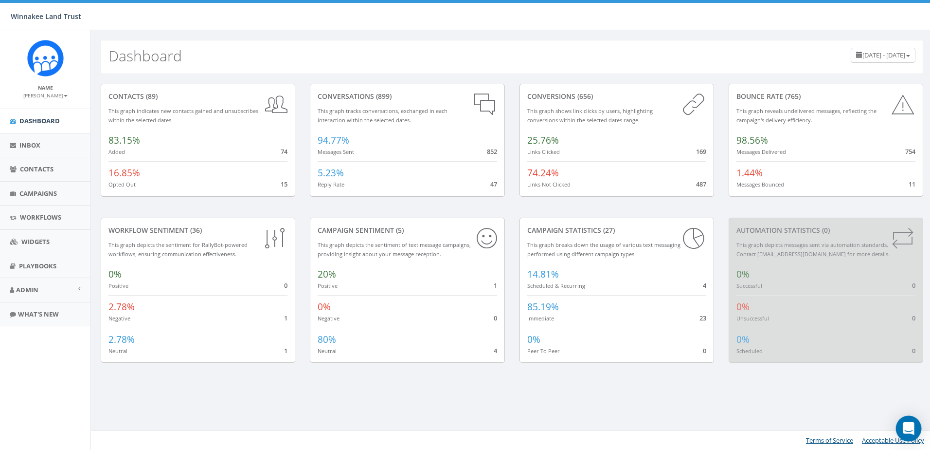
click at [910, 425] on icon "Open Intercom Messenger" at bounding box center [908, 428] width 11 height 13
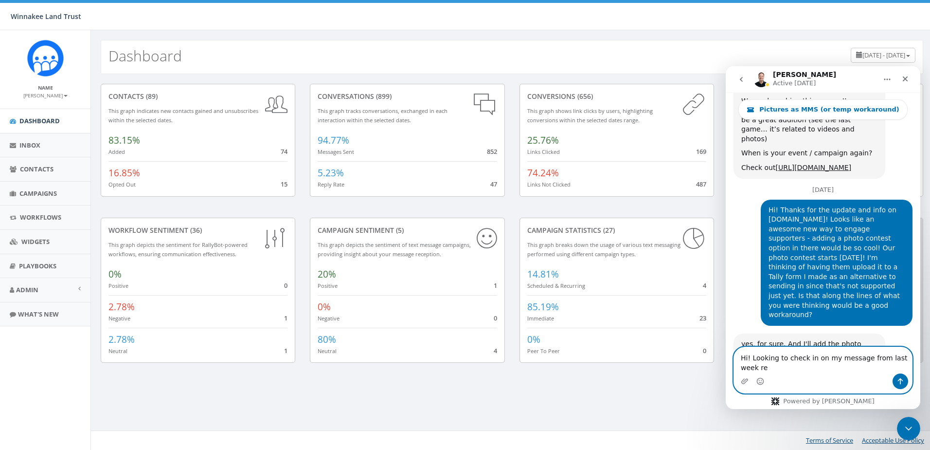
scroll to position [2737, 0]
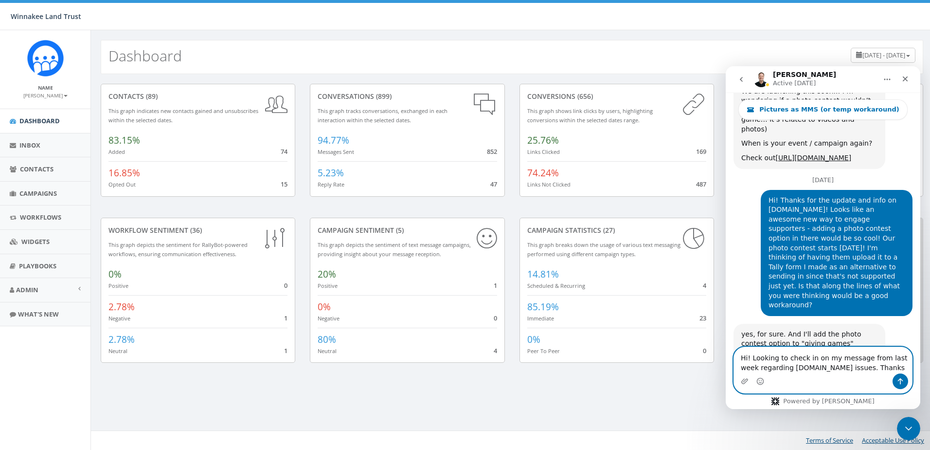
type textarea "Hi! Looking to check in on my message from last week regarding [DOMAIN_NAME] is…"
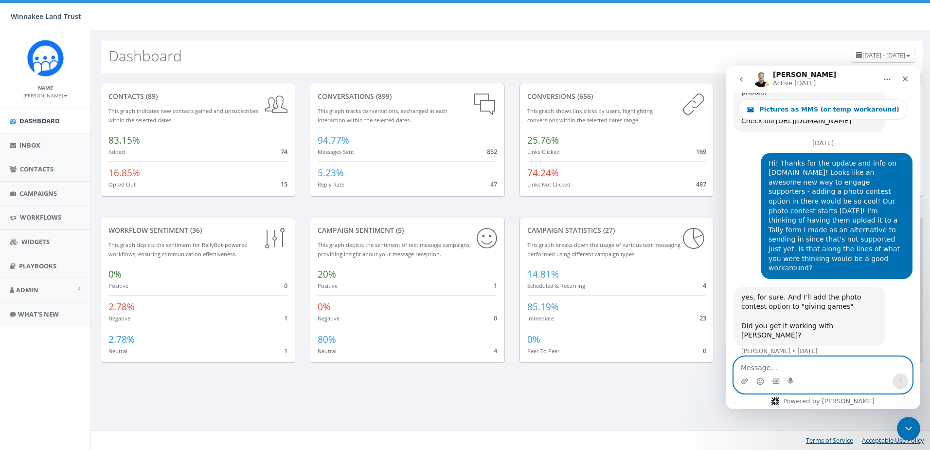
scroll to position [2779, 0]
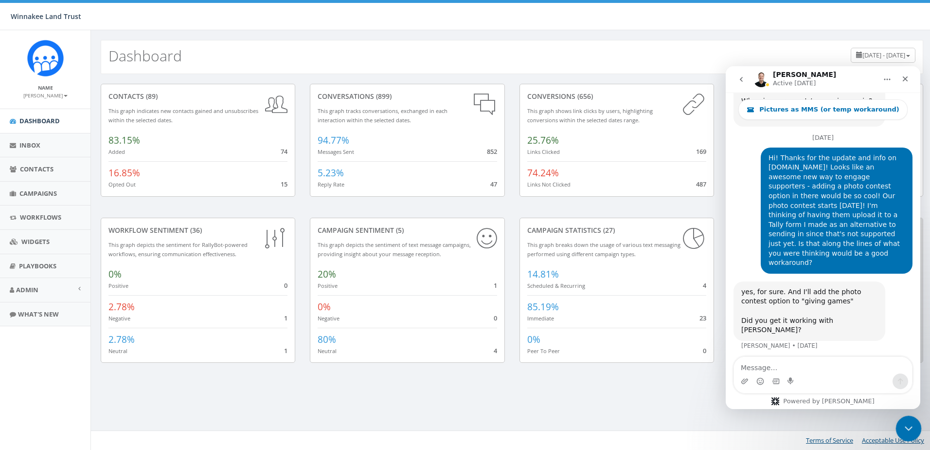
click at [912, 422] on icon "Close Intercom Messenger" at bounding box center [907, 427] width 12 height 12
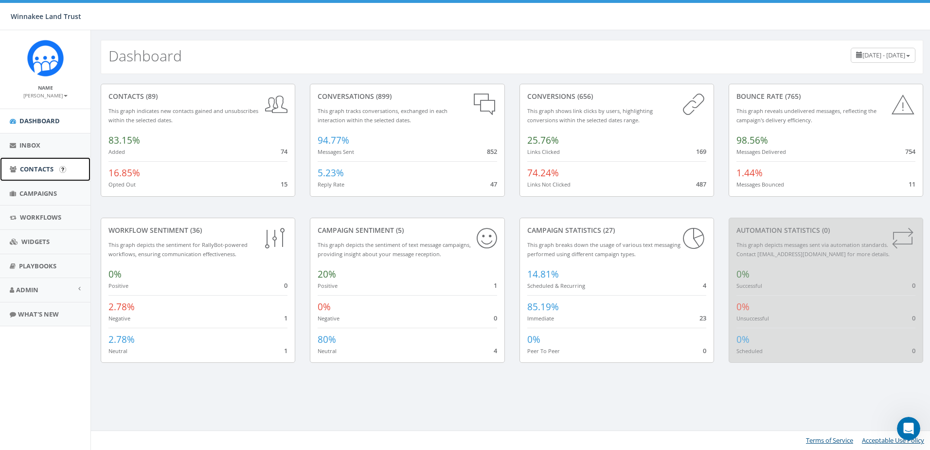
click at [33, 171] on span "Contacts" at bounding box center [37, 168] width 34 height 9
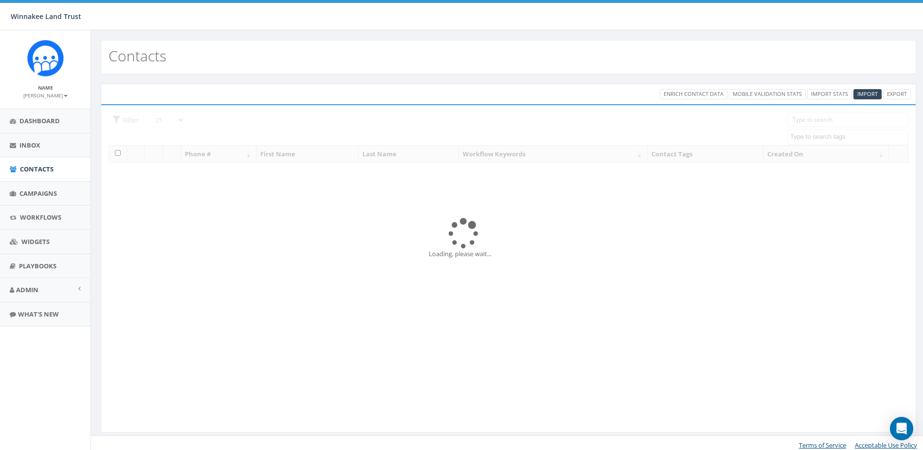
select select
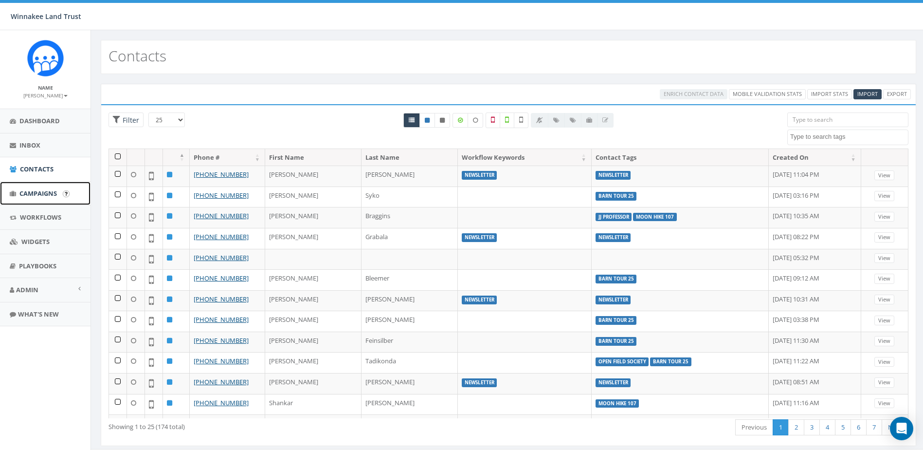
click at [23, 195] on span "Campaigns" at bounding box center [37, 193] width 37 height 9
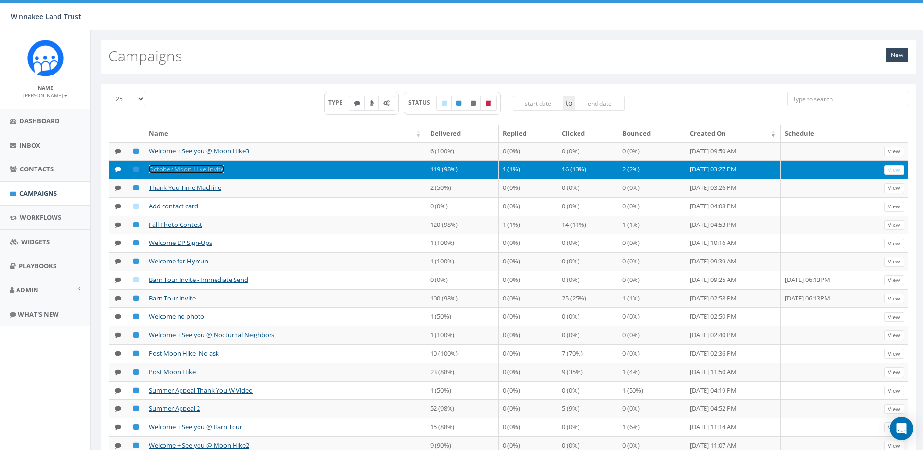
click at [184, 173] on link "October Moon Hike Invite" at bounding box center [186, 168] width 75 height 9
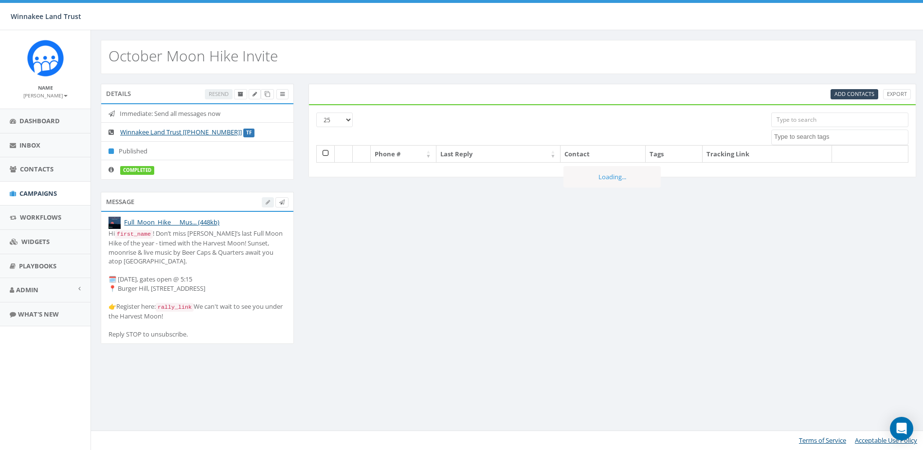
select select
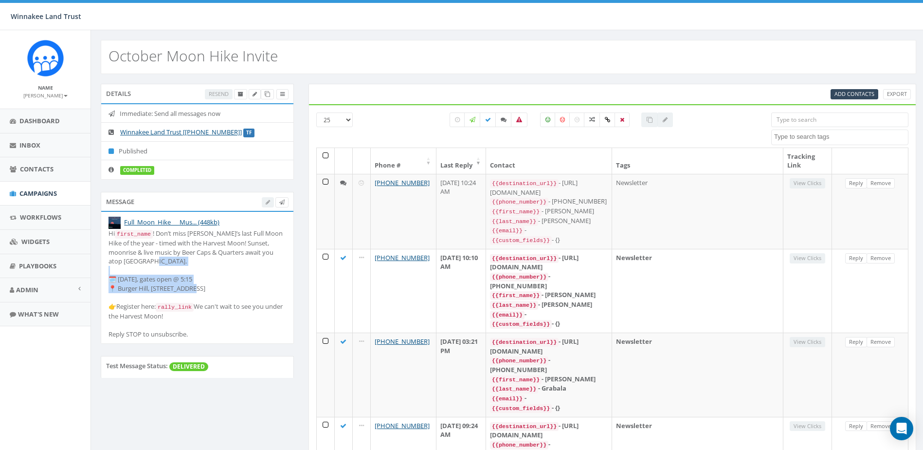
drag, startPoint x: 109, startPoint y: 275, endPoint x: 226, endPoint y: 285, distance: 117.6
click at [226, 285] on div "Hi first_name ! Don’t miss Winnakee’s last Full Moon Hike of the year - timed w…" at bounding box center [197, 283] width 178 height 109
copy div "🗓️ October 7, gates open @ 5:15 📍 Burger Hill, 3158 NY-9G, Rhinebeck"
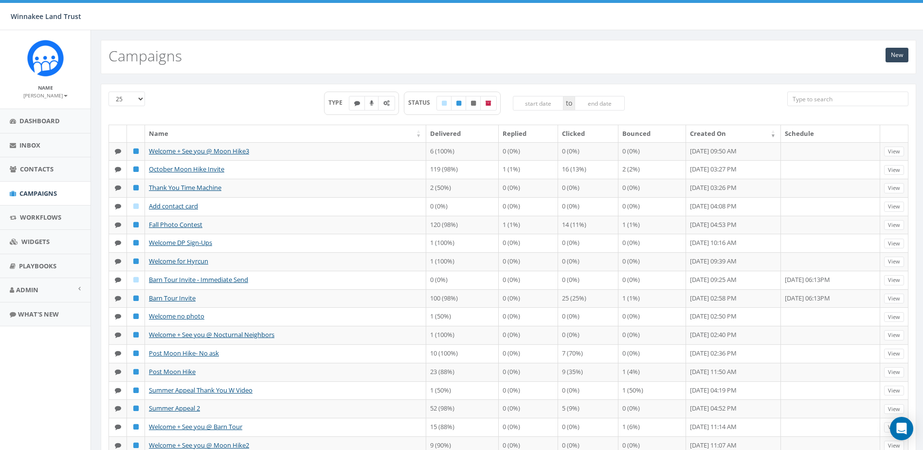
click at [831, 100] on input "search" at bounding box center [847, 98] width 121 height 15
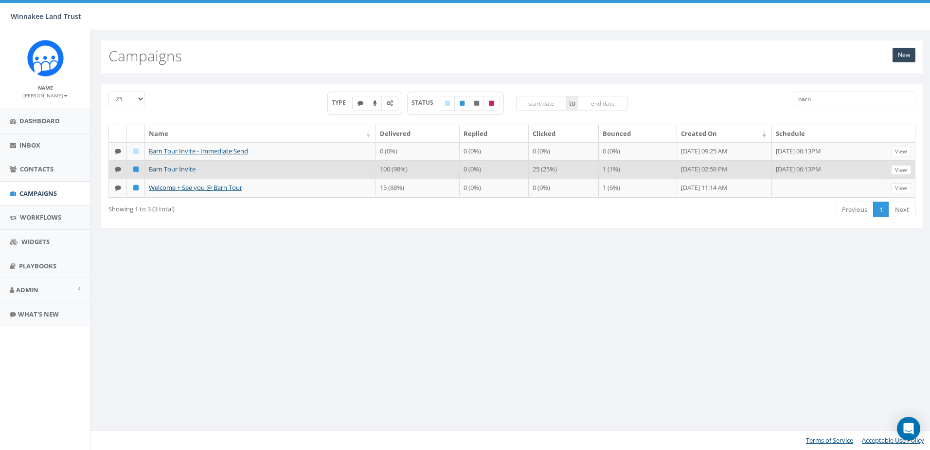
type input "barn"
click at [171, 172] on link "Barn Tour Invite" at bounding box center [172, 168] width 47 height 9
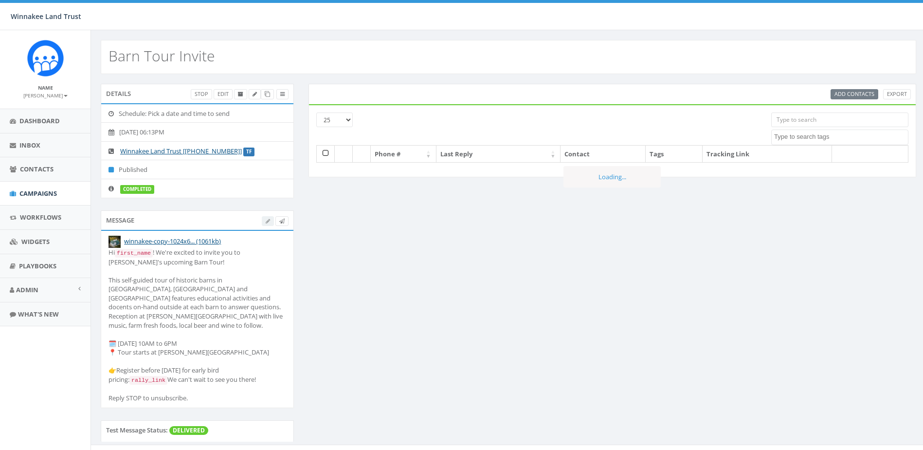
select select
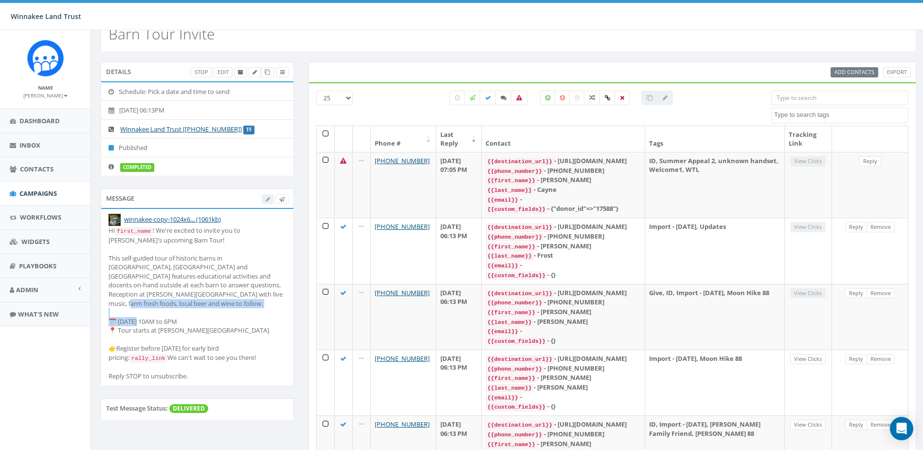
drag, startPoint x: 109, startPoint y: 311, endPoint x: 212, endPoint y: 324, distance: 104.0
click at [212, 324] on div "Hi first_name ! We're excited to invite you to [PERSON_NAME]'s upcoming Barn To…" at bounding box center [197, 303] width 178 height 155
copy div "🗓️ [DATE] 10AM to 6PM 📍 Tour starts at [PERSON_NAME][GEOGRAPHIC_DATA]"
